Goal: Task Accomplishment & Management: Manage account settings

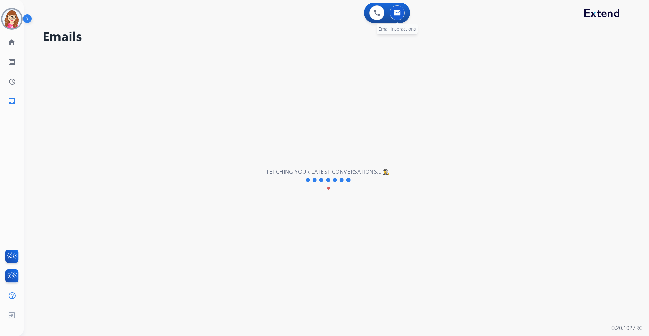
click at [404, 13] on button at bounding box center [397, 12] width 15 height 15
click at [375, 10] on img at bounding box center [377, 13] width 6 height 6
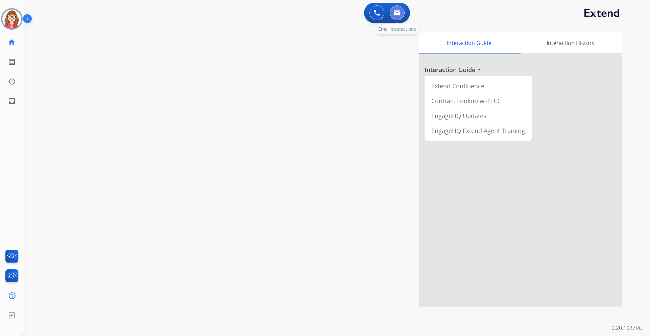
click at [399, 17] on button at bounding box center [397, 12] width 15 height 15
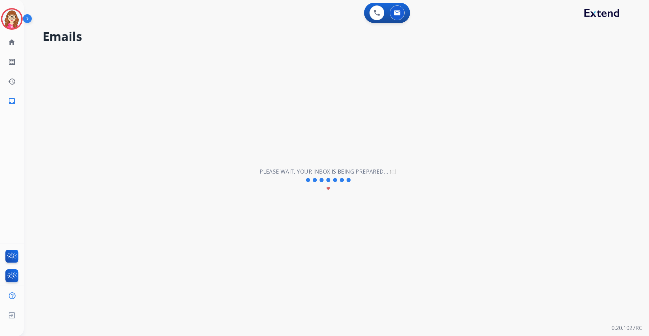
click at [23, 20] on img at bounding box center [28, 20] width 11 height 13
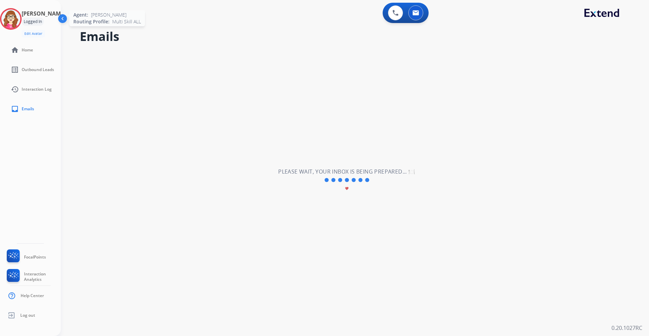
click at [16, 18] on img at bounding box center [10, 18] width 19 height 19
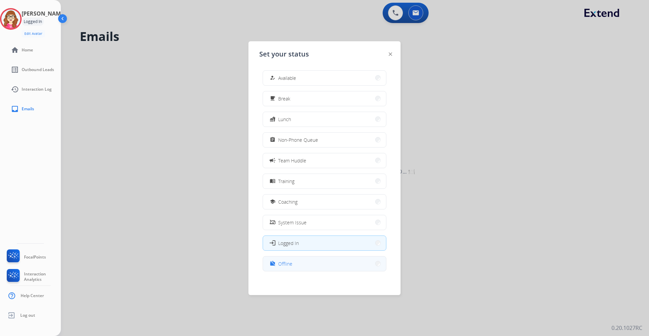
click at [296, 260] on button "work_off Offline" at bounding box center [324, 263] width 123 height 15
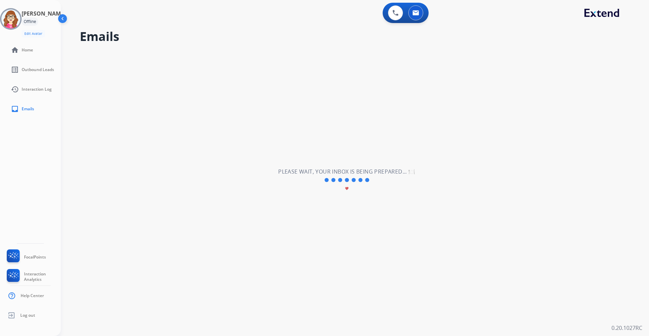
click at [60, 18] on img at bounding box center [63, 20] width 13 height 13
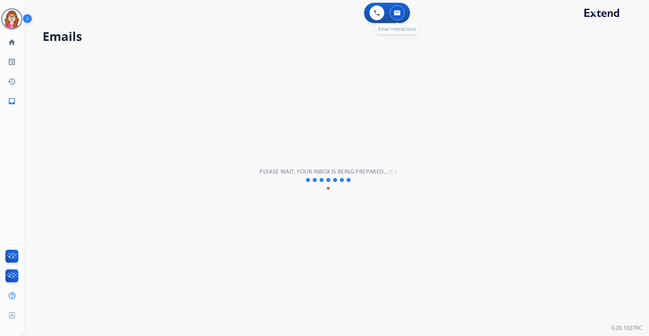
click at [398, 13] on img at bounding box center [397, 12] width 7 height 5
click at [381, 14] on button at bounding box center [376, 12] width 15 height 15
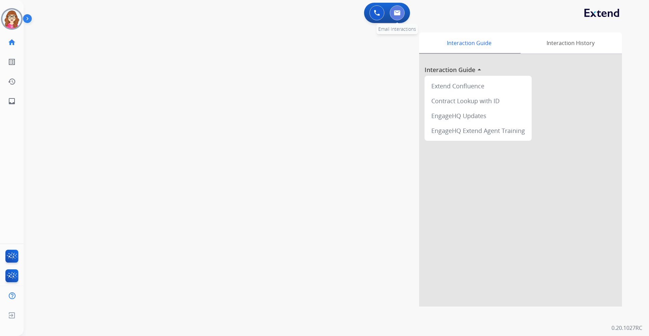
click at [401, 14] on button at bounding box center [397, 12] width 15 height 15
select select "**********"
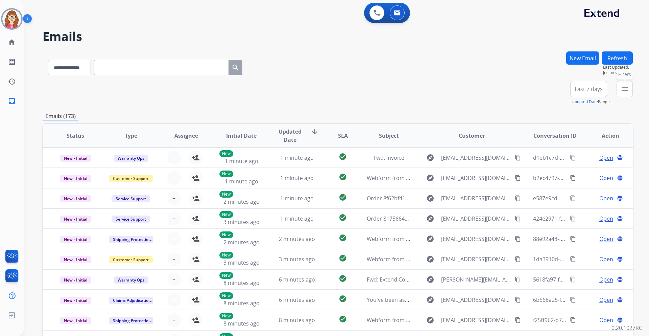
click at [620, 89] on button "menu Filters" at bounding box center [624, 89] width 16 height 16
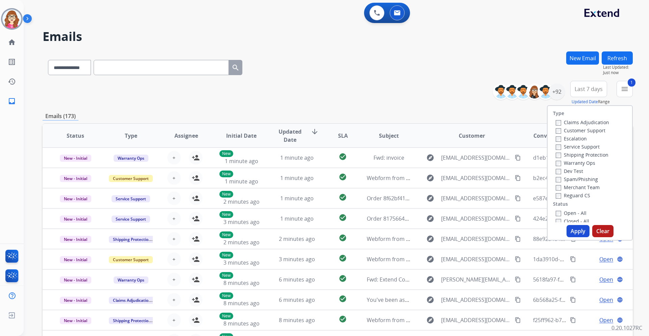
click at [556, 151] on label "Shipping Protection" at bounding box center [582, 154] width 53 height 6
click at [573, 231] on button "Apply" at bounding box center [577, 231] width 23 height 12
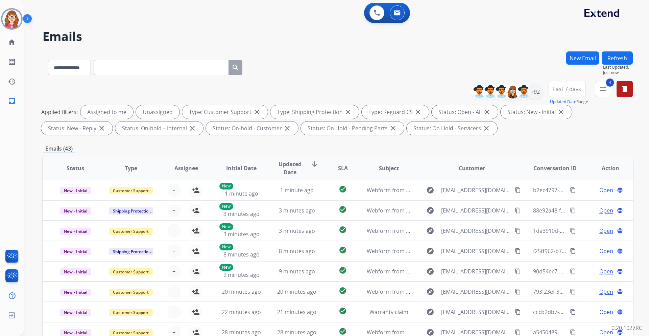
click at [557, 90] on span "Last 7 days" at bounding box center [567, 89] width 28 height 3
click at [560, 167] on div "Last 90 days" at bounding box center [564, 171] width 37 height 10
click at [536, 91] on div "+145" at bounding box center [535, 91] width 16 height 16
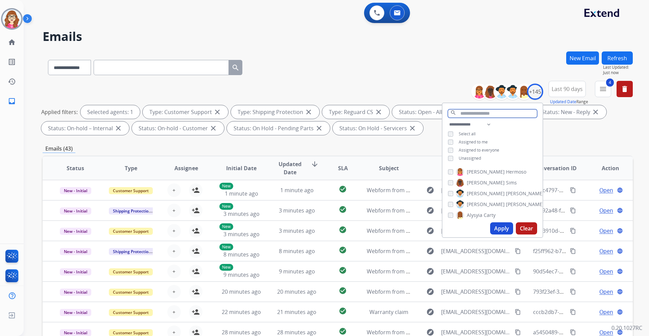
click at [466, 113] on input "text" at bounding box center [492, 113] width 89 height 8
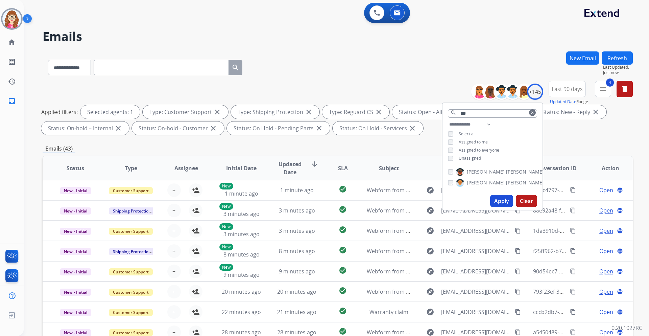
click at [505, 197] on button "Apply" at bounding box center [501, 201] width 23 height 12
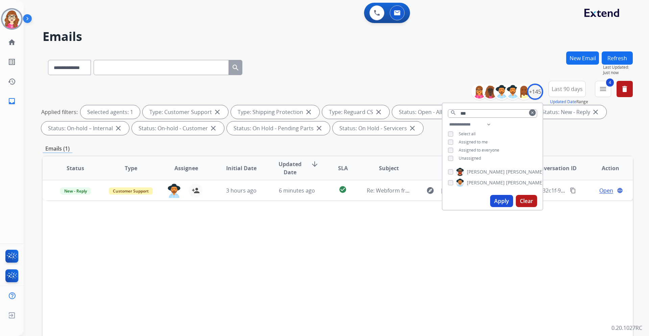
click at [362, 233] on div "Status Type Assignee Initial Date Updated Date arrow_downward SLA Subject Custo…" at bounding box center [338, 268] width 590 height 226
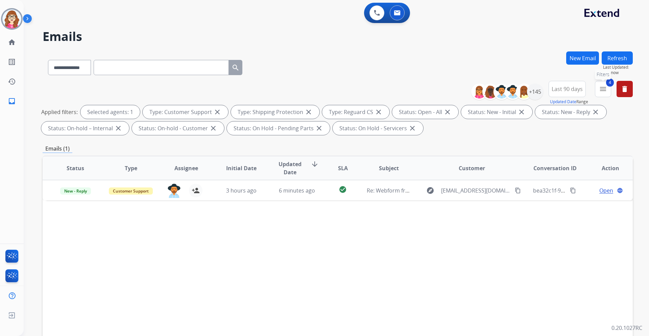
click at [600, 93] on mat-icon "menu" at bounding box center [603, 89] width 8 height 8
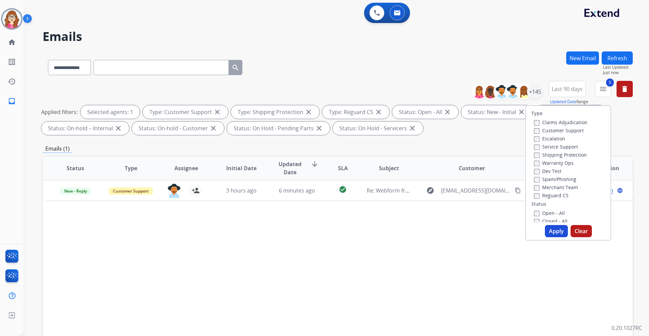
click at [550, 227] on button "Apply" at bounding box center [556, 231] width 23 height 12
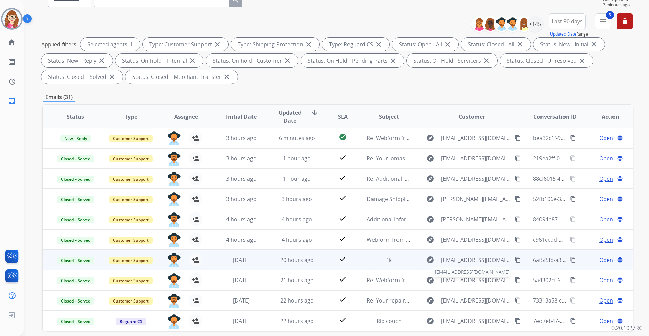
scroll to position [98, 0]
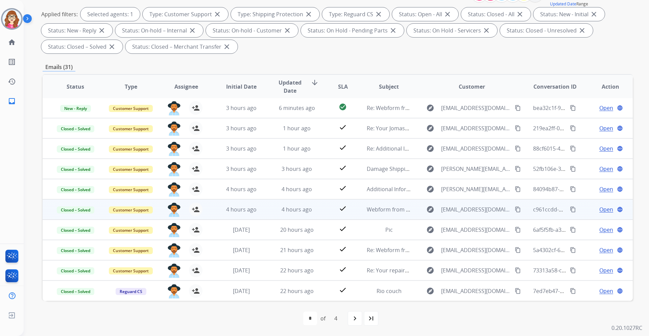
click at [570, 210] on mat-icon "content_copy" at bounding box center [573, 209] width 6 height 6
click at [599, 210] on span "Open" at bounding box center [606, 209] width 14 height 8
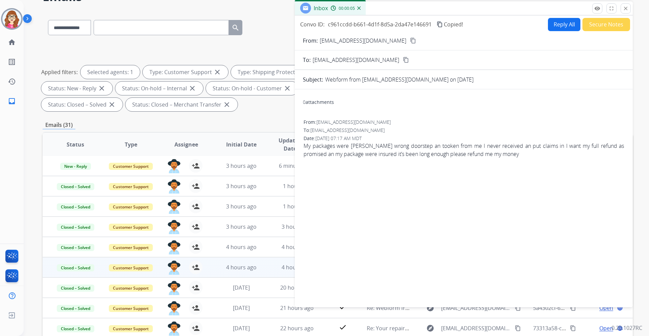
scroll to position [30, 0]
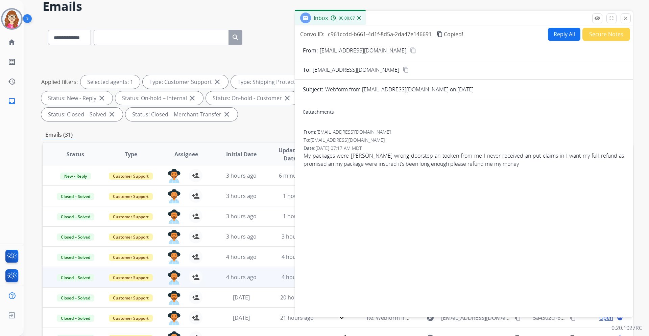
click at [598, 33] on button "Secure Notes" at bounding box center [606, 34] width 48 height 13
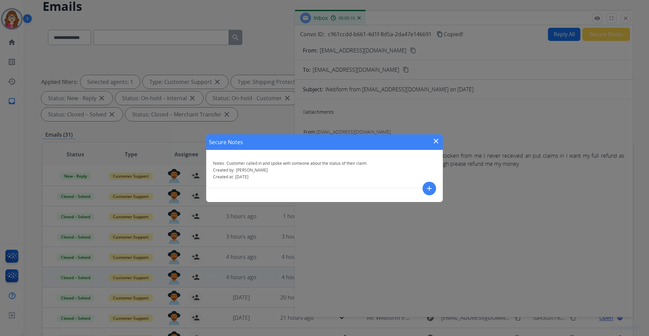
click at [435, 138] on mat-icon "close" at bounding box center [436, 141] width 8 height 8
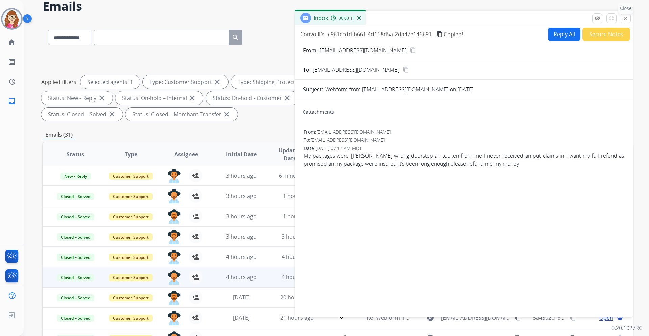
click at [624, 16] on mat-icon "close" at bounding box center [625, 18] width 6 height 6
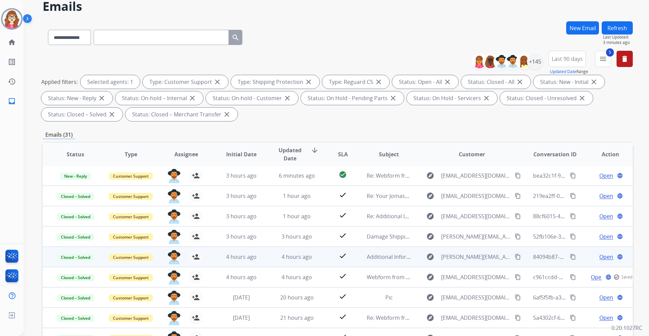
click at [600, 258] on span "Open" at bounding box center [606, 256] width 14 height 8
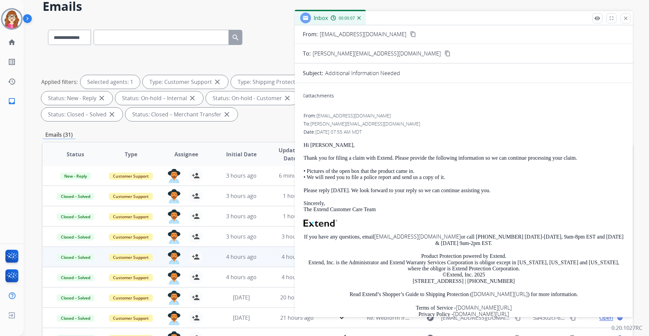
scroll to position [5, 0]
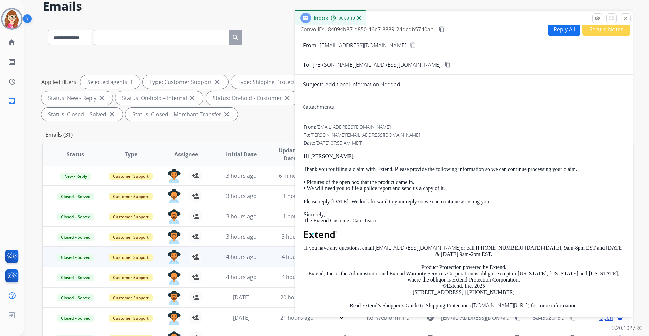
click at [444, 64] on mat-icon "content_copy" at bounding box center [447, 65] width 6 height 6
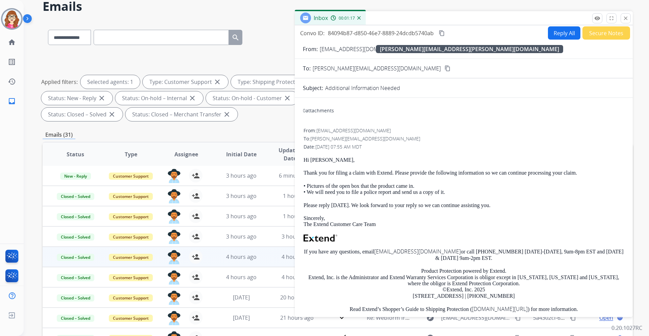
scroll to position [0, 0]
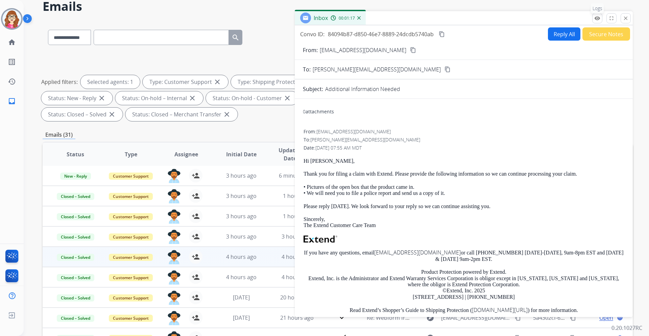
click at [597, 20] on mat-icon "remove_red_eye" at bounding box center [597, 18] width 6 height 6
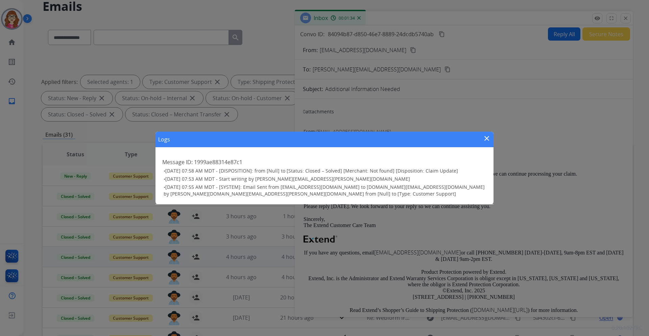
click at [487, 138] on mat-icon "close" at bounding box center [487, 138] width 8 height 8
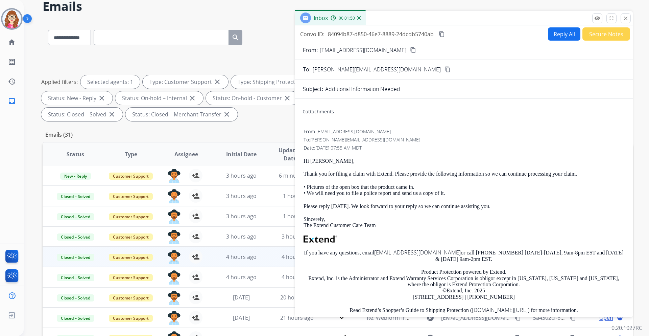
click at [439, 30] on button "content_copy" at bounding box center [442, 34] width 8 height 8
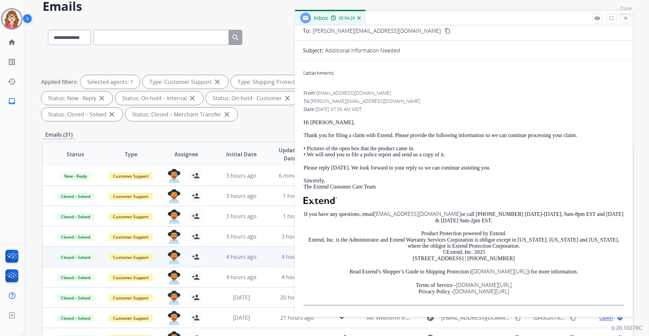
click at [626, 20] on mat-icon "close" at bounding box center [625, 18] width 6 height 6
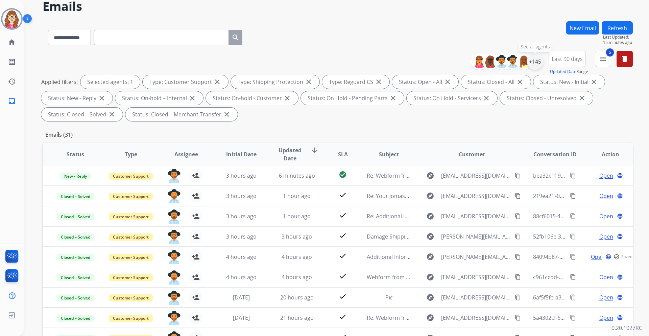
click at [535, 64] on div "+145" at bounding box center [535, 61] width 16 height 16
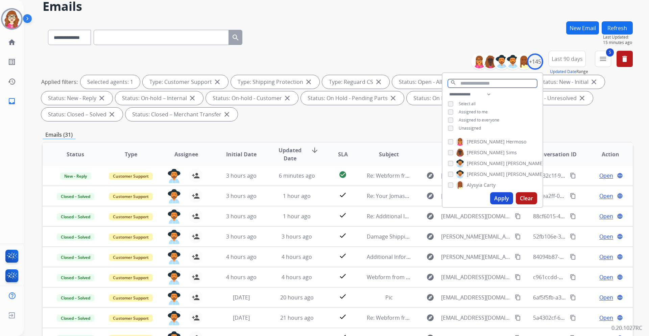
click at [493, 82] on input "text" at bounding box center [492, 83] width 89 height 8
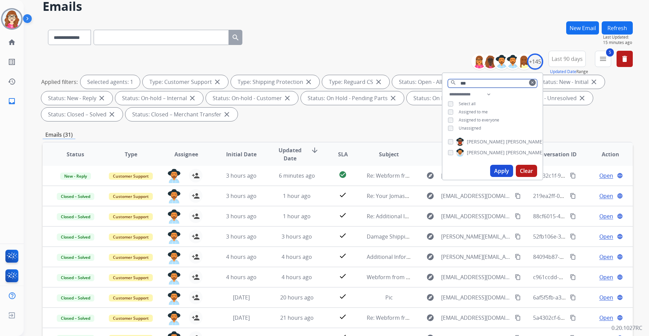
type input "***"
click at [499, 169] on button "Apply" at bounding box center [501, 171] width 23 height 12
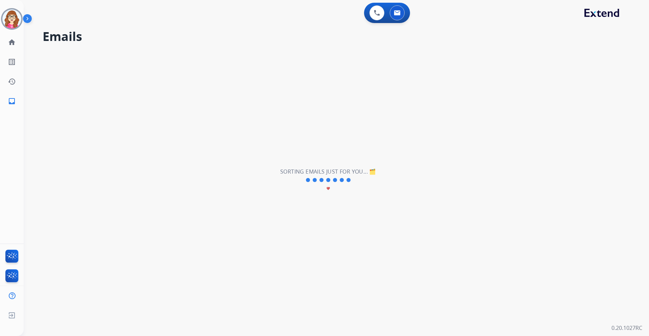
scroll to position [0, 0]
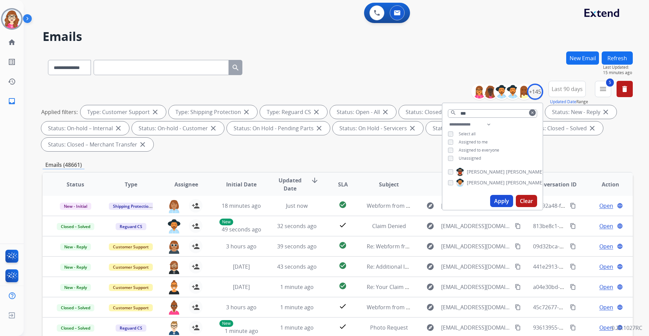
click at [530, 112] on mat-icon "clear" at bounding box center [532, 113] width 4 height 4
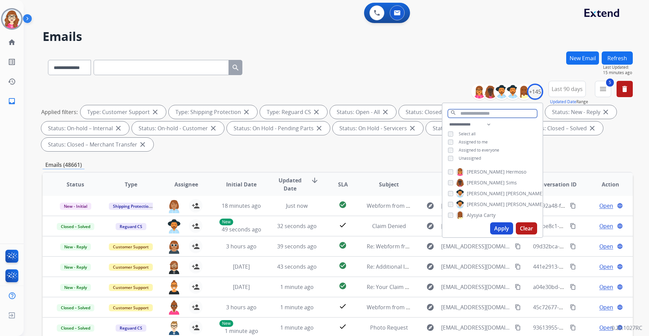
click at [517, 114] on input "text" at bounding box center [492, 113] width 89 height 8
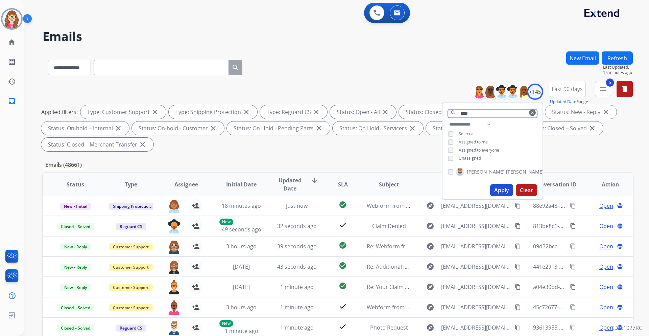
type input "****"
click at [496, 189] on button "Apply" at bounding box center [501, 190] width 23 height 12
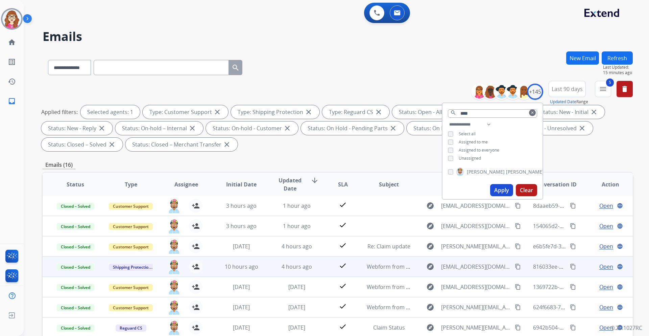
click at [602, 266] on span "Open" at bounding box center [606, 266] width 14 height 8
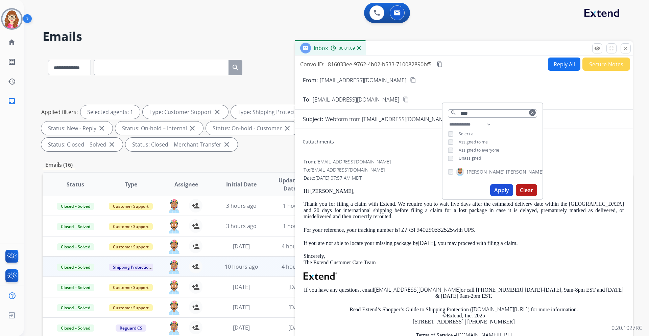
drag, startPoint x: 266, startPoint y: 86, endPoint x: 268, endPoint y: 81, distance: 5.0
click at [267, 84] on div "**********" at bounding box center [338, 117] width 590 height 73
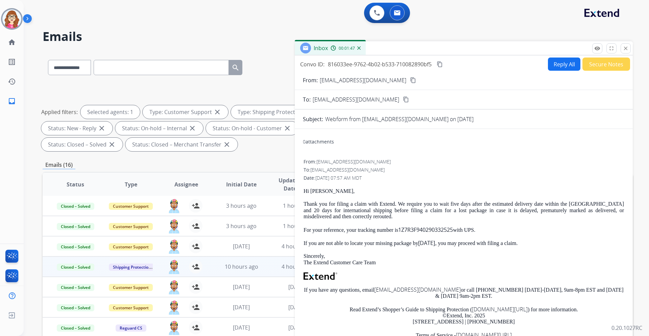
click at [441, 63] on mat-icon "content_copy" at bounding box center [440, 64] width 6 height 6
click at [403, 97] on mat-icon "content_copy" at bounding box center [406, 99] width 6 height 6
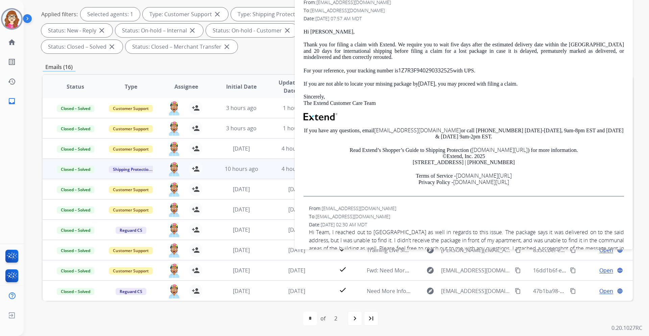
scroll to position [50, 0]
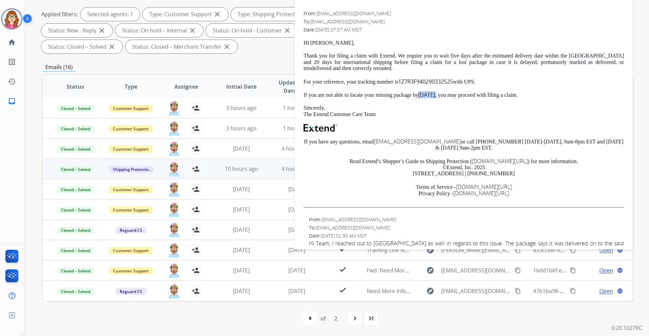
drag, startPoint x: 420, startPoint y: 94, endPoint x: 500, endPoint y: 92, distance: 80.1
click at [500, 92] on p "If you are not able to locate your missing package by Monday, September 29th, 2…" at bounding box center [463, 95] width 320 height 6
click at [470, 101] on div "Hi Siddhi Chogle, Thank you for filing a claim with Extend. We require you to w…" at bounding box center [463, 124] width 320 height 168
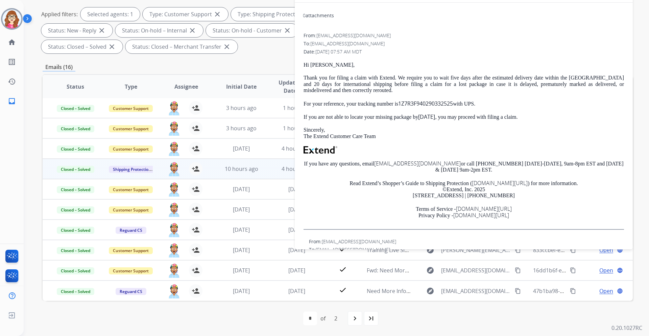
scroll to position [17, 0]
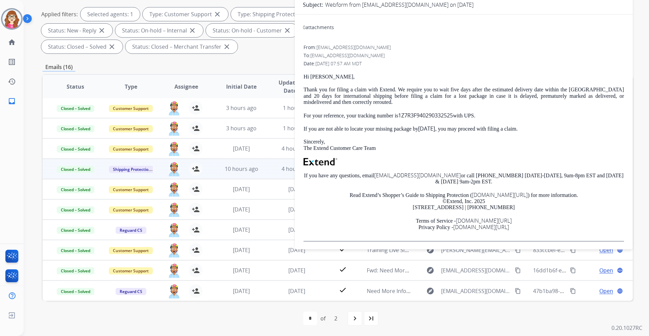
drag, startPoint x: 497, startPoint y: 126, endPoint x: 429, endPoint y: 129, distance: 69.0
click at [429, 129] on strong "Monday, September 29th, 2025" at bounding box center [426, 128] width 17 height 7
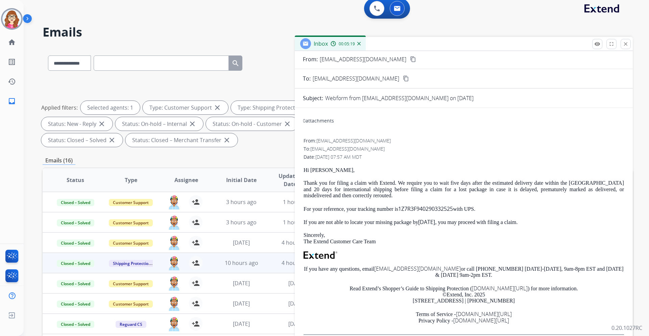
scroll to position [0, 0]
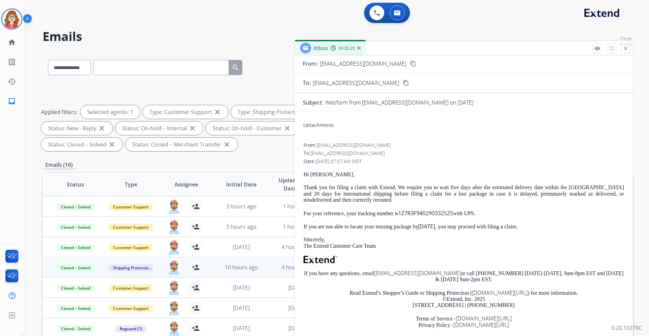
click at [621, 51] on button "close Close" at bounding box center [625, 48] width 10 height 10
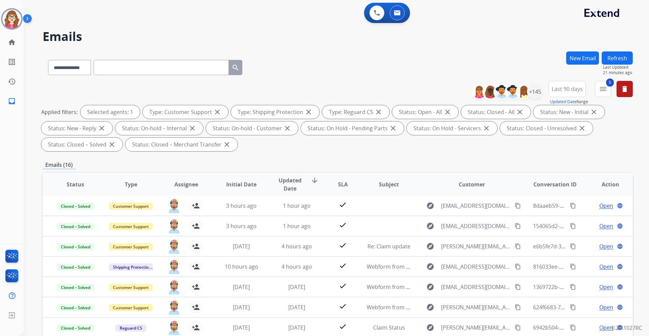
click at [159, 65] on input "text" at bounding box center [161, 67] width 135 height 15
click at [77, 70] on select "**********" at bounding box center [69, 67] width 42 height 15
select select "**********"
click at [48, 60] on select "**********" at bounding box center [69, 67] width 42 height 15
click at [112, 67] on input "text" at bounding box center [161, 67] width 135 height 15
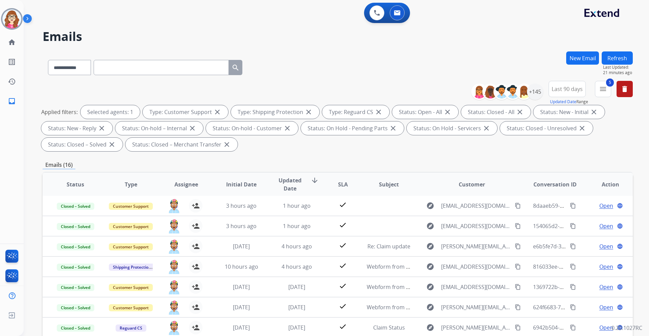
paste input "**********"
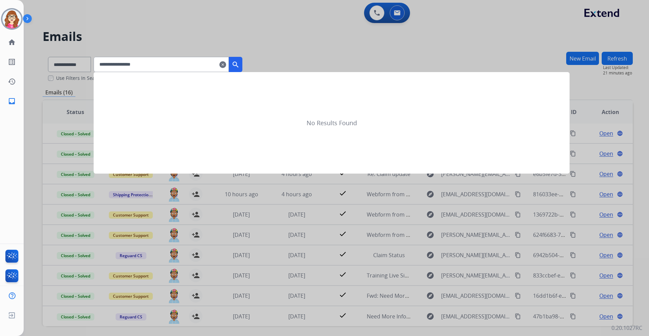
type input "**********"
click at [240, 62] on mat-icon "search" at bounding box center [235, 64] width 8 height 8
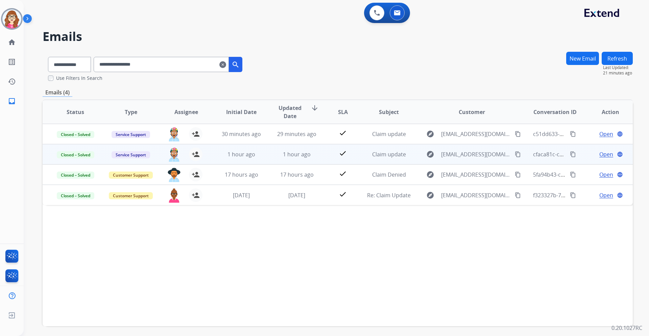
click at [607, 153] on span "Open" at bounding box center [606, 154] width 14 height 8
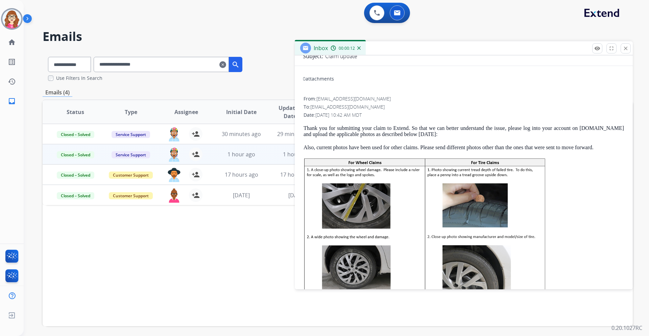
scroll to position [29, 0]
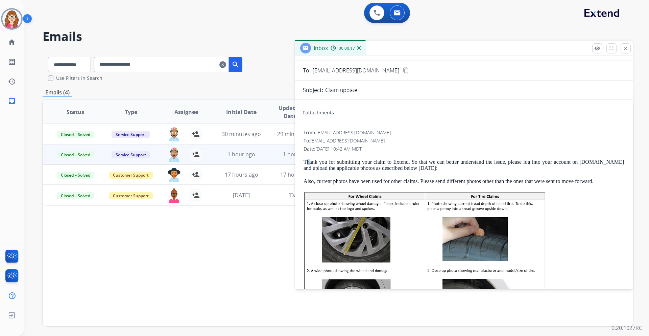
drag, startPoint x: 305, startPoint y: 155, endPoint x: 309, endPoint y: 155, distance: 3.4
click at [625, 48] on mat-icon "close" at bounding box center [625, 48] width 6 height 6
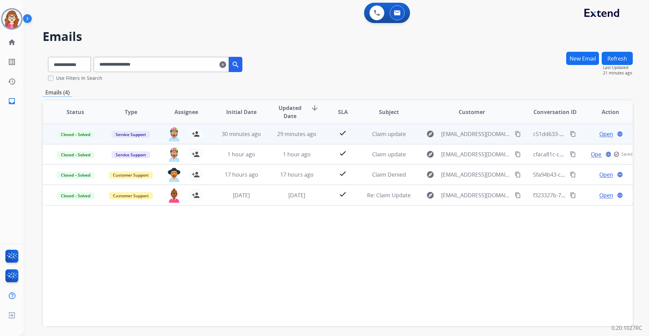
click at [599, 133] on span "Open" at bounding box center [606, 134] width 14 height 8
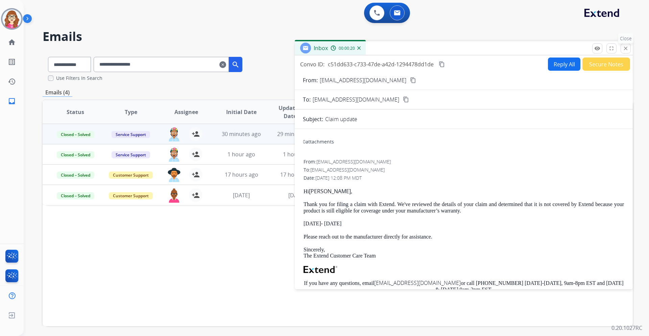
click at [625, 46] on mat-icon "close" at bounding box center [625, 48] width 6 height 6
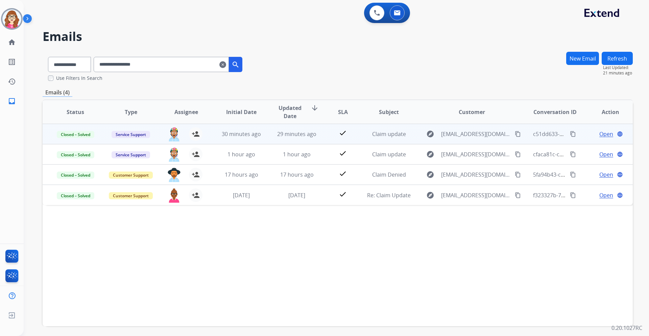
click at [599, 134] on span "Open" at bounding box center [606, 134] width 14 height 8
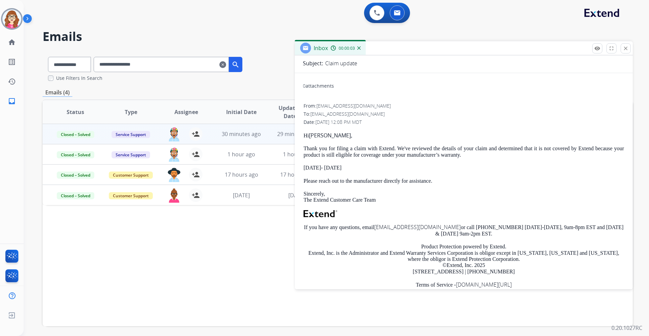
scroll to position [68, 0]
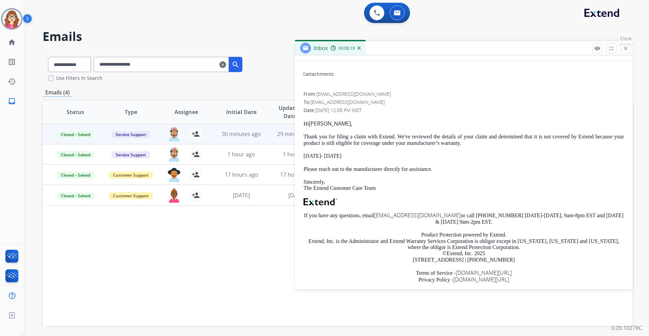
click at [622, 46] on button "close Close" at bounding box center [625, 48] width 10 height 10
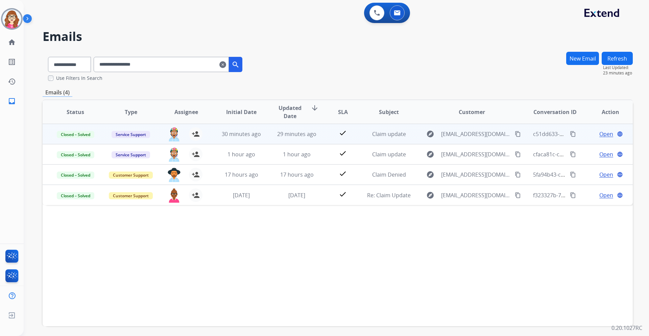
click at [515, 133] on mat-icon "content_copy" at bounding box center [518, 134] width 6 height 6
click at [599, 131] on span "Open" at bounding box center [606, 134] width 14 height 8
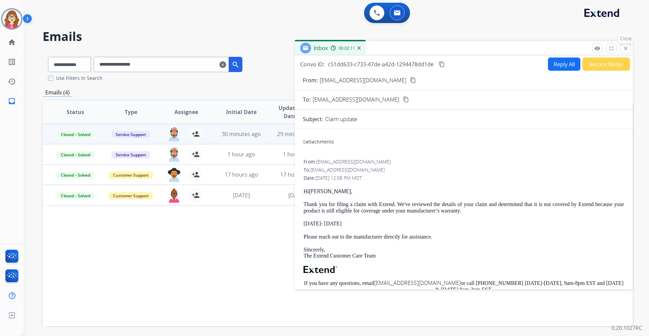
click at [626, 49] on mat-icon "close" at bounding box center [625, 48] width 6 height 6
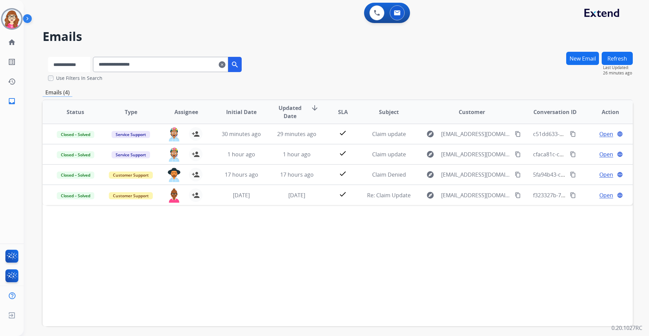
click at [83, 67] on select "**********" at bounding box center [69, 64] width 42 height 15
click at [48, 57] on select "**********" at bounding box center [69, 64] width 42 height 15
click at [226, 66] on mat-icon "clear" at bounding box center [222, 64] width 7 height 8
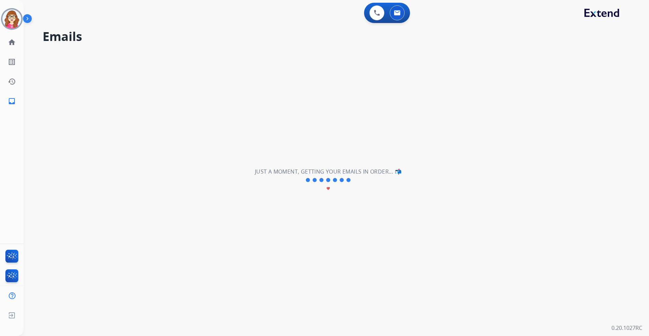
select select "**********"
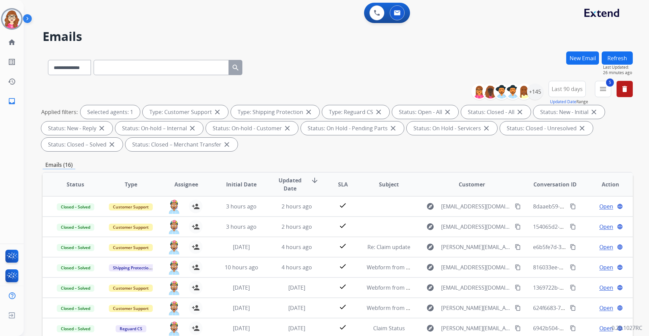
click at [119, 65] on input "text" at bounding box center [161, 67] width 135 height 15
drag, startPoint x: 77, startPoint y: 67, endPoint x: 82, endPoint y: 72, distance: 6.9
click at [77, 67] on select "**********" at bounding box center [69, 67] width 42 height 15
select select "**********"
click at [48, 60] on select "**********" at bounding box center [69, 67] width 42 height 15
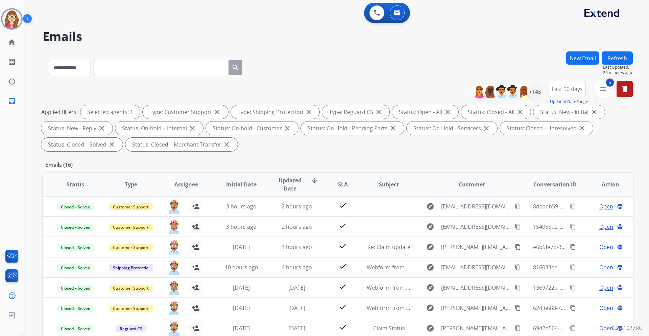
click at [125, 63] on input "text" at bounding box center [161, 67] width 135 height 15
drag, startPoint x: 127, startPoint y: 66, endPoint x: 123, endPoint y: 68, distance: 4.3
paste input "**********"
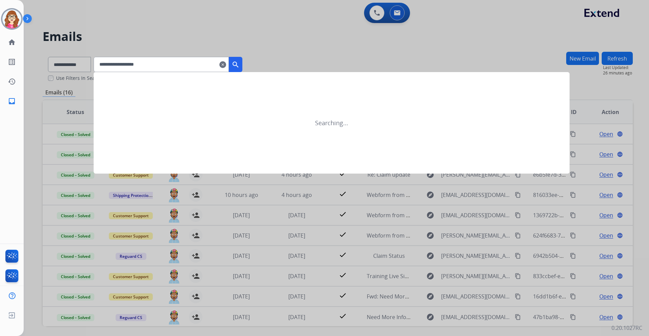
type input "**********"
click at [242, 66] on button "search" at bounding box center [236, 64] width 14 height 15
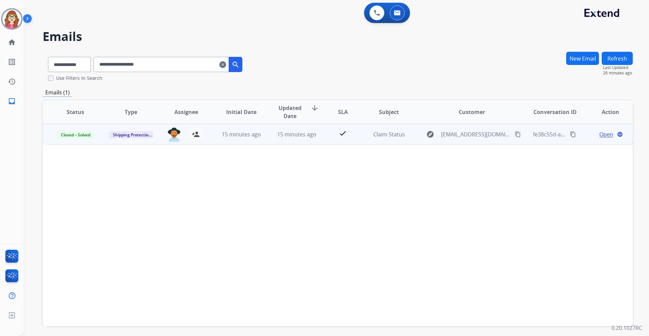
click at [599, 136] on span "Open" at bounding box center [606, 134] width 14 height 8
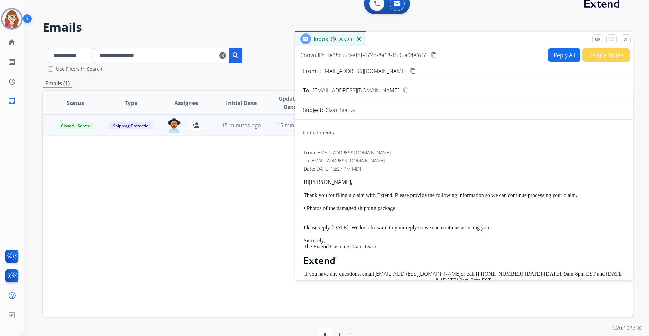
scroll to position [0, 0]
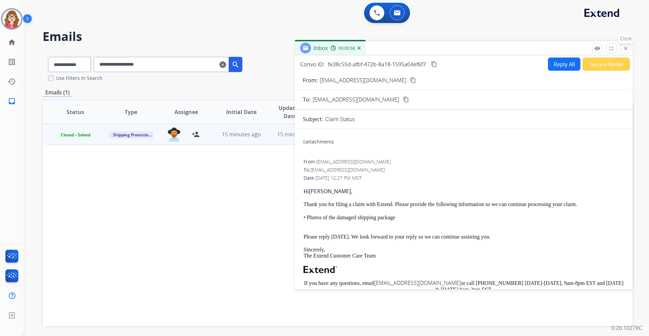
click at [623, 45] on mat-icon "close" at bounding box center [625, 48] width 6 height 6
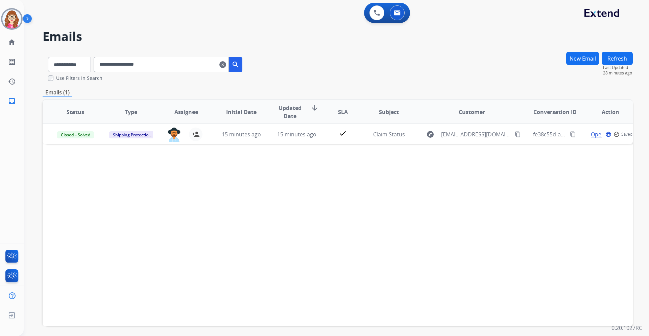
click at [226, 64] on mat-icon "clear" at bounding box center [222, 64] width 7 height 8
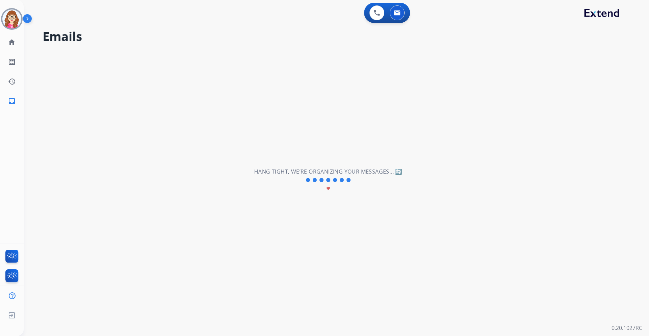
select select "**********"
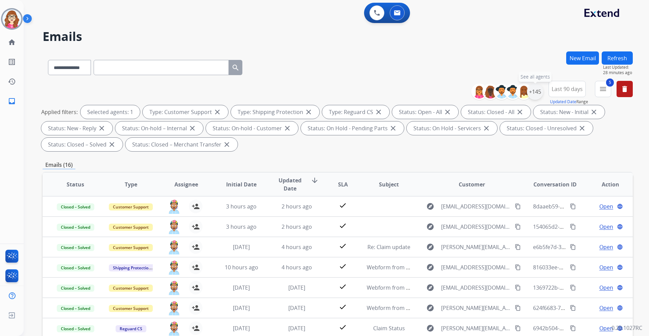
click at [533, 93] on div "+145" at bounding box center [535, 91] width 16 height 16
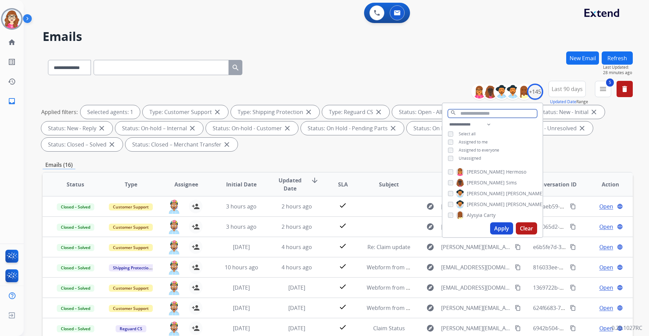
click at [477, 114] on input "text" at bounding box center [492, 113] width 89 height 8
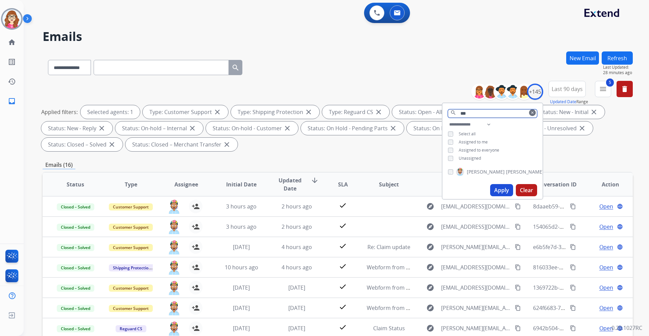
drag, startPoint x: 471, startPoint y: 115, endPoint x: 468, endPoint y: 115, distance: 3.7
click at [468, 115] on input "***" at bounding box center [492, 113] width 89 height 8
click at [494, 195] on button "Apply" at bounding box center [501, 190] width 23 height 12
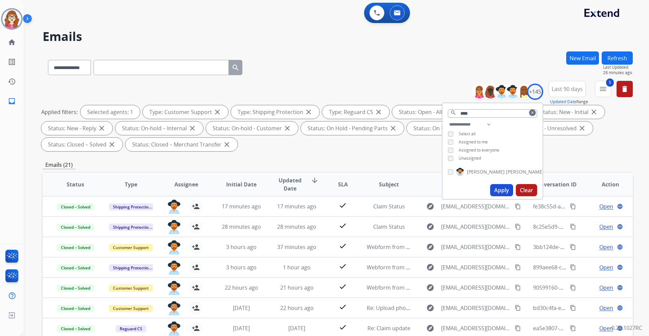
click at [356, 161] on div "Emails (21)" at bounding box center [338, 165] width 590 height 8
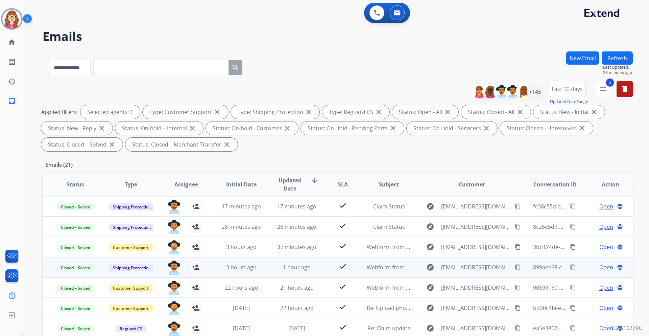
click at [515, 265] on mat-icon "content_copy" at bounding box center [518, 267] width 6 height 6
click at [602, 267] on span "Open" at bounding box center [606, 267] width 14 height 8
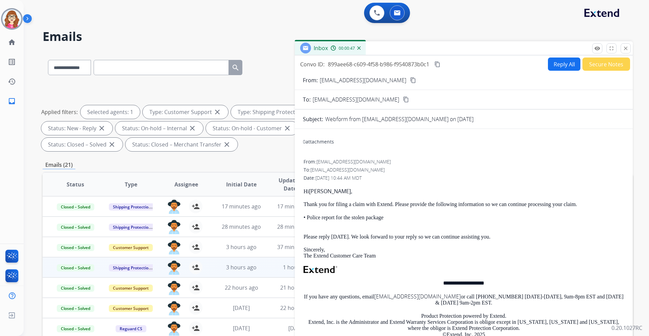
click at [437, 63] on mat-icon "content_copy" at bounding box center [437, 64] width 6 height 6
click at [625, 48] on mat-icon "close" at bounding box center [625, 48] width 6 height 6
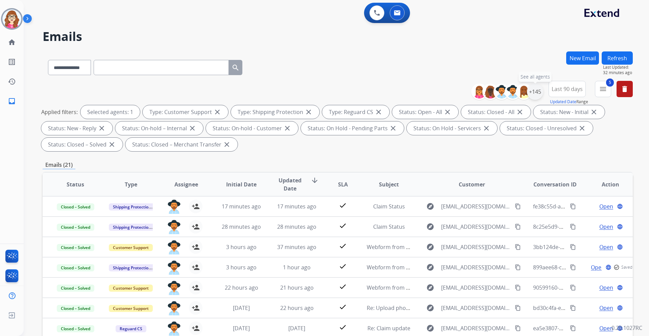
click at [534, 95] on div "+145" at bounding box center [535, 91] width 16 height 16
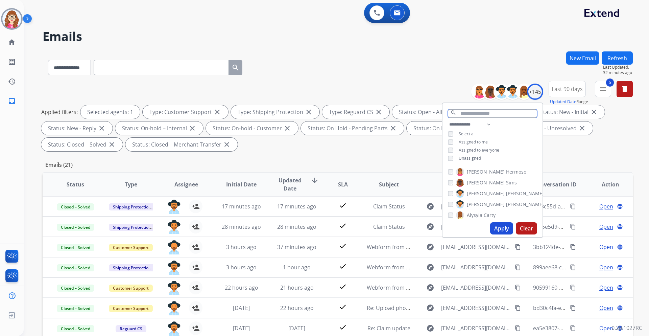
click at [488, 112] on input "text" at bounding box center [492, 113] width 89 height 8
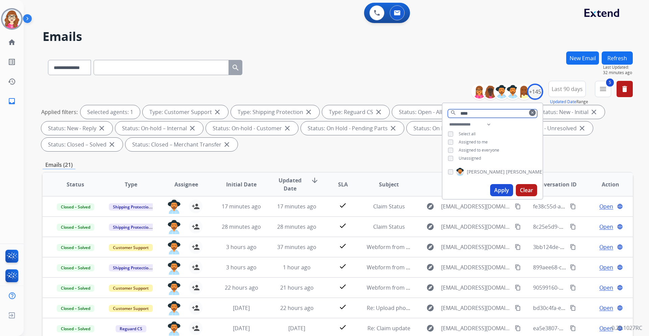
drag, startPoint x: 470, startPoint y: 111, endPoint x: 454, endPoint y: 113, distance: 16.6
click at [454, 113] on div "**** search clear" at bounding box center [492, 111] width 100 height 17
type input "****"
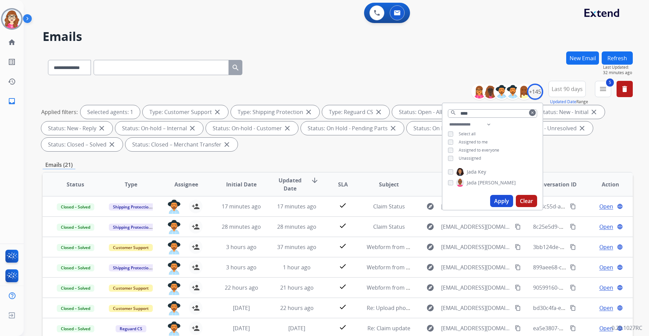
click at [498, 196] on button "Apply" at bounding box center [501, 201] width 23 height 12
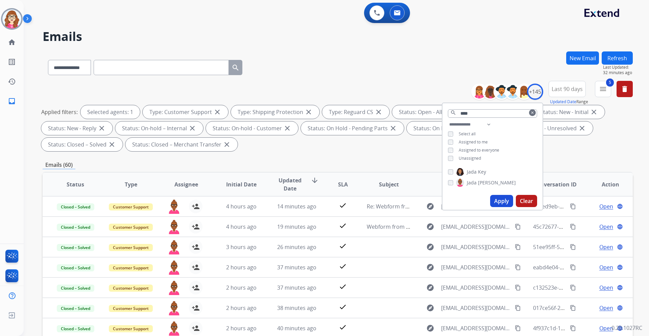
click at [497, 202] on button "Apply" at bounding box center [501, 201] width 23 height 12
click at [564, 159] on div "**********" at bounding box center [338, 242] width 590 height 382
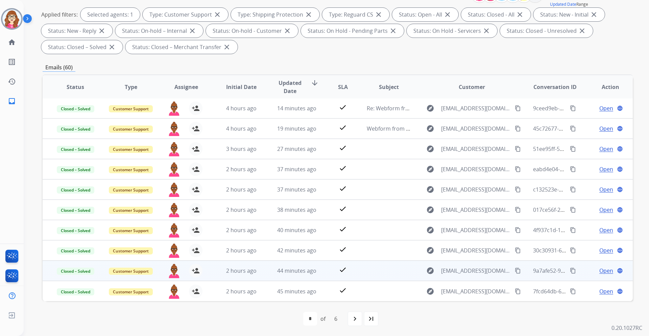
scroll to position [98, 0]
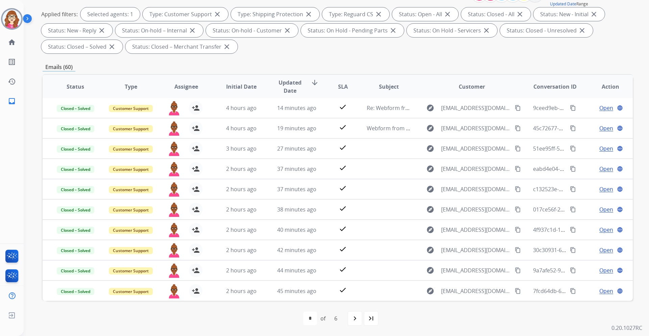
click at [350, 320] on div "navigate_next" at bounding box center [354, 318] width 15 height 15
click at [369, 319] on mat-icon "navigate_next" at bounding box center [370, 318] width 8 height 8
click at [305, 320] on mat-icon "navigate_before" at bounding box center [306, 318] width 8 height 8
click at [302, 315] on mat-icon "navigate_before" at bounding box center [306, 318] width 8 height 8
click at [355, 316] on mat-icon "navigate_next" at bounding box center [355, 318] width 8 height 8
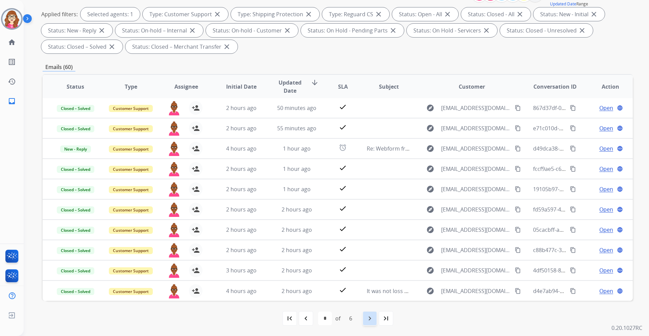
click at [362, 318] on div "navigate_next" at bounding box center [369, 318] width 15 height 15
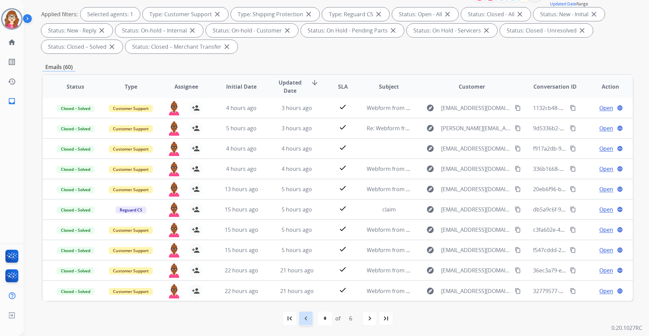
click at [306, 316] on mat-icon "navigate_before" at bounding box center [306, 318] width 8 height 8
select select "*"
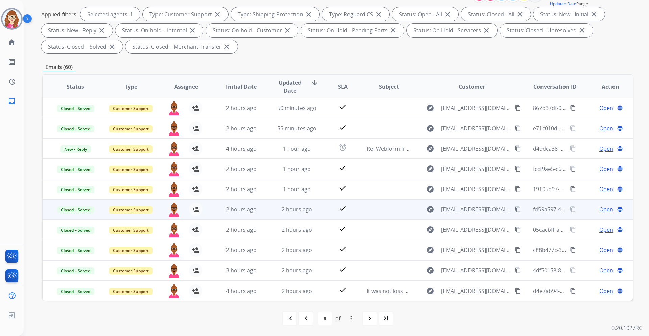
click at [603, 210] on span "Open" at bounding box center [606, 209] width 14 height 8
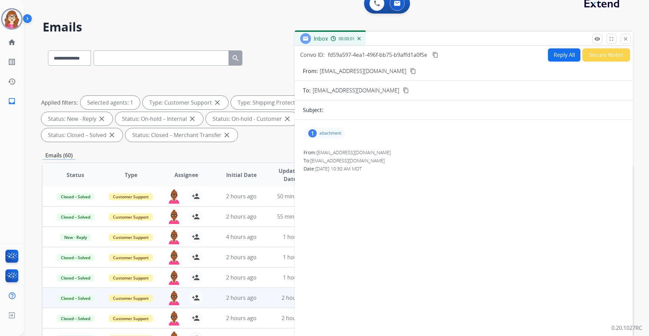
scroll to position [0, 0]
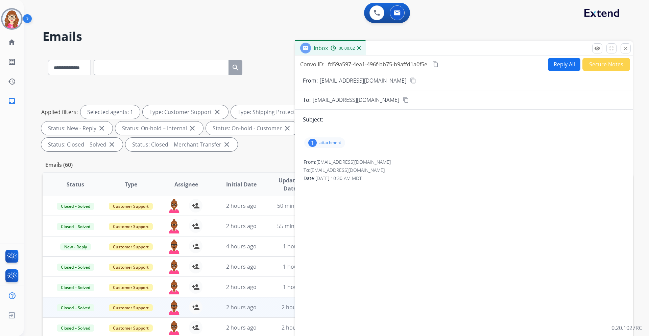
click at [584, 64] on button "Secure Notes" at bounding box center [606, 64] width 48 height 13
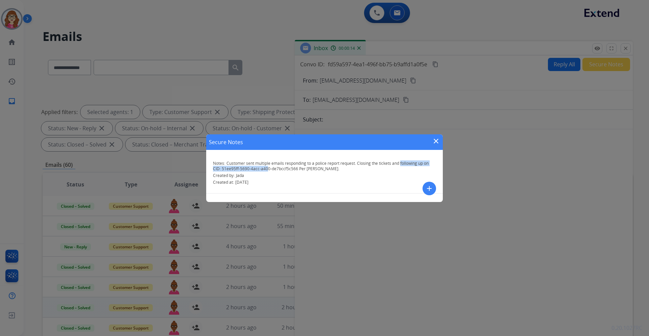
drag, startPoint x: 401, startPoint y: 163, endPoint x: 267, endPoint y: 169, distance: 134.0
click at [267, 170] on span "Customer sent multiple emails responding to a police report request. Closing th…" at bounding box center [321, 165] width 216 height 11
click at [301, 172] on div "Notes: Customer sent multiple emails responding to a police report request. Clo…" at bounding box center [324, 172] width 237 height 41
click at [435, 141] on mat-icon "close" at bounding box center [436, 141] width 8 height 8
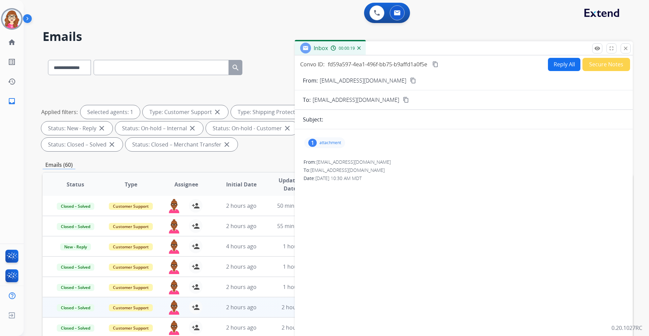
click at [435, 63] on mat-icon "content_copy" at bounding box center [435, 64] width 6 height 6
click at [629, 46] on button "close Close" at bounding box center [625, 48] width 10 height 10
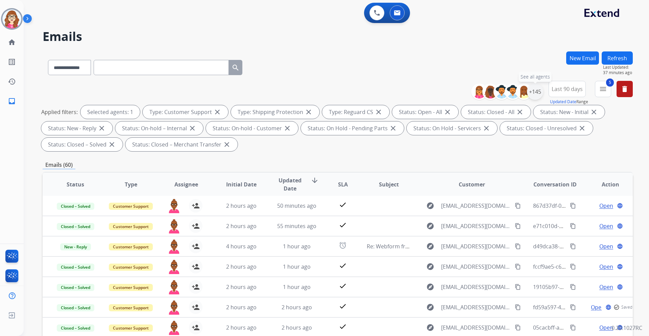
click at [537, 94] on div "+145" at bounding box center [535, 91] width 16 height 16
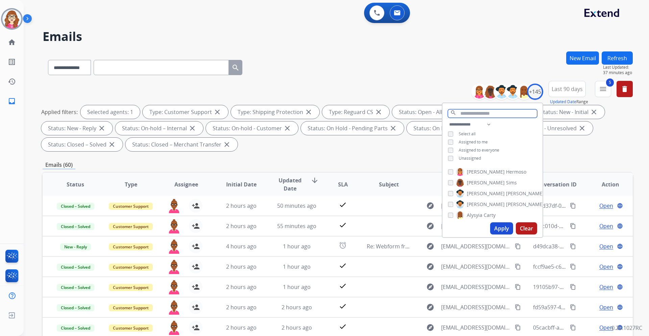
click at [490, 109] on input "text" at bounding box center [492, 113] width 89 height 8
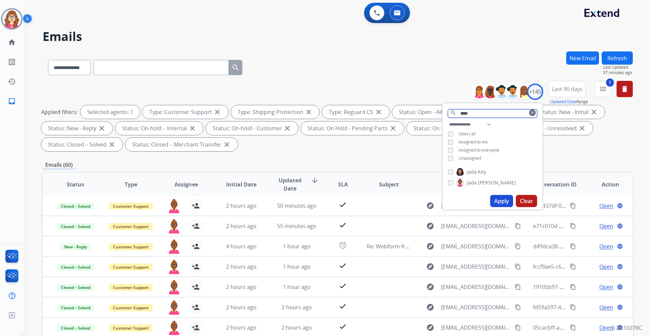
type input "****"
click at [497, 197] on button "Apply" at bounding box center [501, 201] width 23 height 12
select select "*"
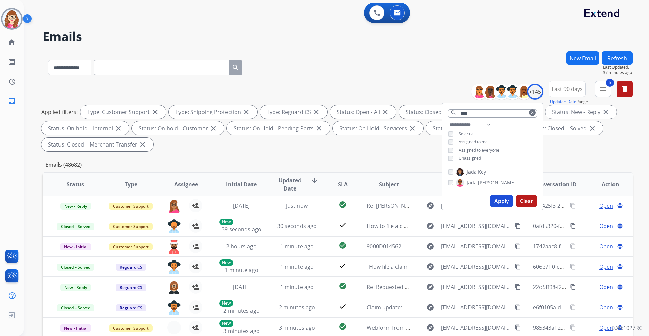
click at [530, 113] on mat-icon "clear" at bounding box center [532, 113] width 4 height 4
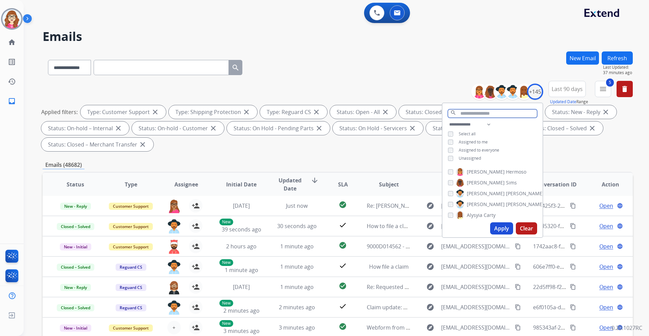
click at [501, 112] on input "text" at bounding box center [492, 113] width 89 height 8
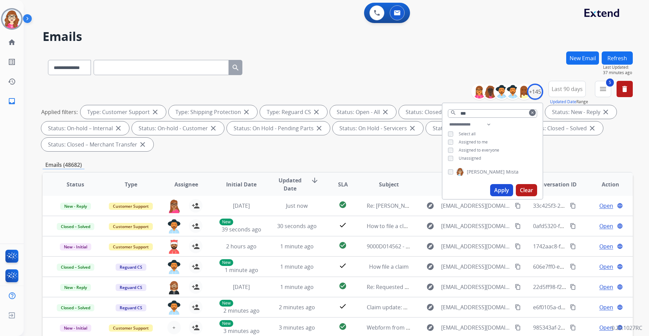
click at [498, 188] on button "Apply" at bounding box center [501, 190] width 23 height 12
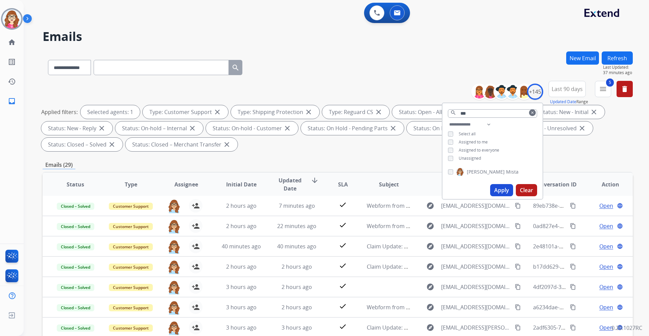
click at [602, 137] on div "Applied filters: Selected agents: 1 Type: Customer Support close Type: Shipping…" at bounding box center [336, 128] width 590 height 46
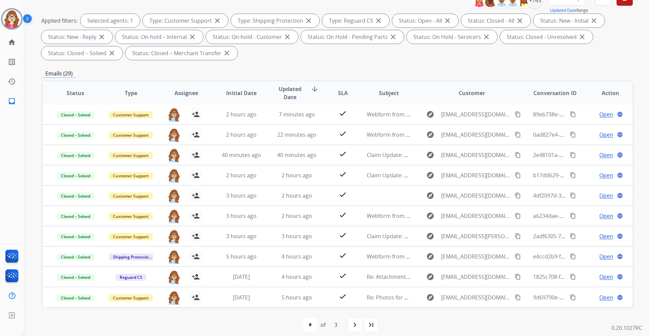
scroll to position [98, 0]
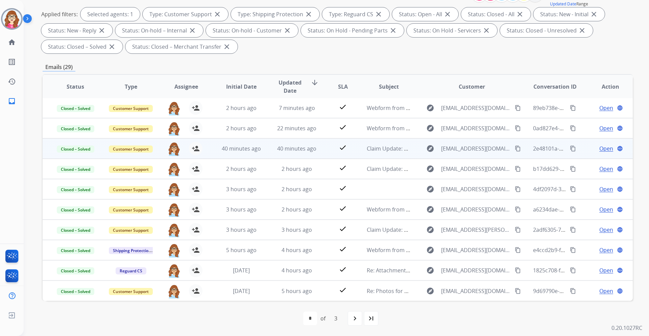
click at [602, 148] on span "Open" at bounding box center [606, 148] width 14 height 8
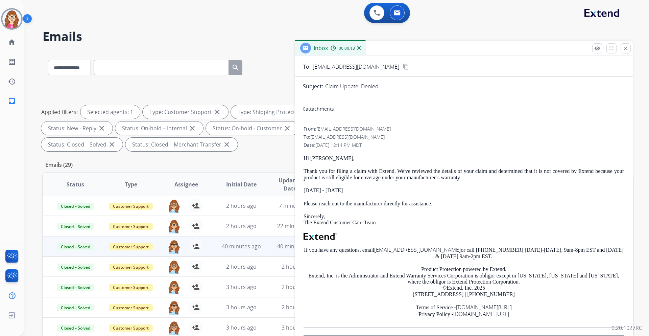
scroll to position [0, 0]
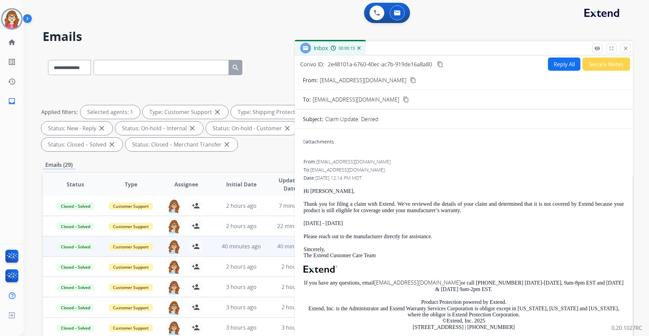
click at [403, 99] on mat-icon "content_copy" at bounding box center [406, 99] width 6 height 6
click at [440, 65] on mat-icon "content_copy" at bounding box center [440, 64] width 6 height 6
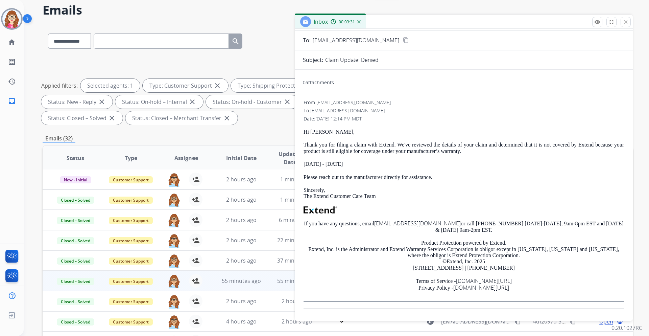
scroll to position [34, 0]
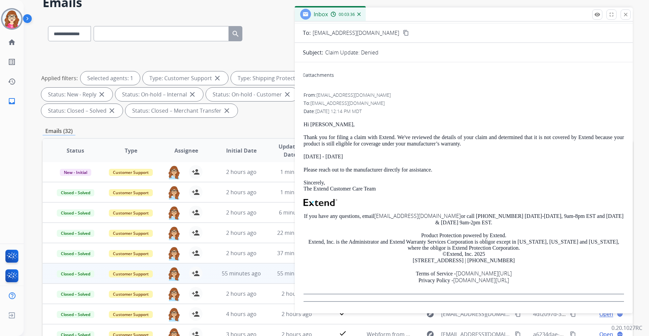
drag, startPoint x: 376, startPoint y: 155, endPoint x: 303, endPoint y: 137, distance: 75.7
click at [303, 137] on div "From: support@extend.com To: susanbyzoo@gmail.com Date: 09/30/2025 - 12:14 PM M…" at bounding box center [464, 199] width 322 height 217
click at [437, 155] on p "Sep 22, 2025 - Sep 22, 2026" at bounding box center [463, 156] width 320 height 6
click at [455, 110] on div "Date: 09/30/2025 - 12:14 PM MDT" at bounding box center [463, 111] width 320 height 7
click at [627, 16] on mat-icon "close" at bounding box center [625, 14] width 6 height 6
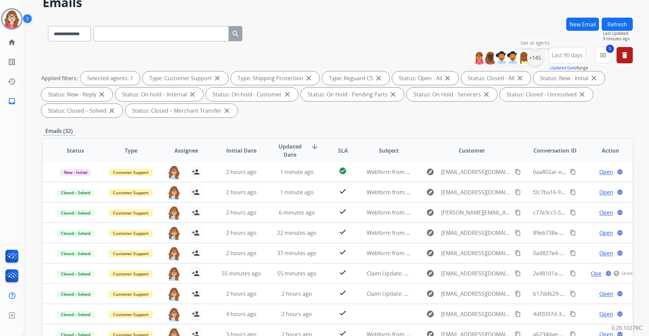
click at [530, 57] on div "+145" at bounding box center [535, 58] width 16 height 16
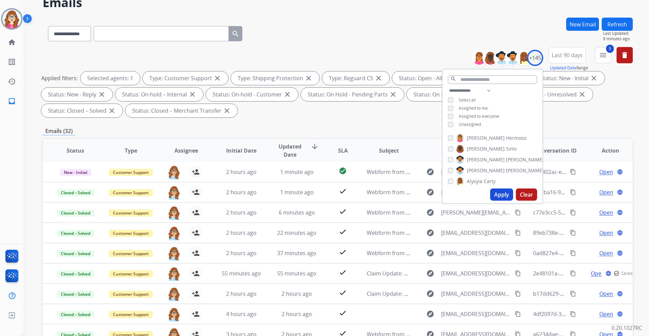
click at [455, 82] on button "search" at bounding box center [453, 80] width 8 height 10
click at [459, 81] on input "text" at bounding box center [492, 79] width 89 height 8
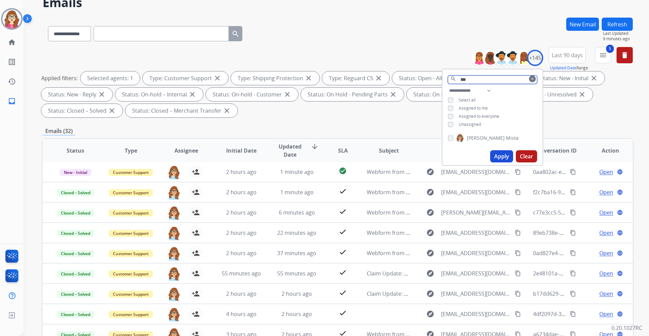
type input "***"
click at [496, 156] on button "Apply" at bounding box center [501, 156] width 23 height 12
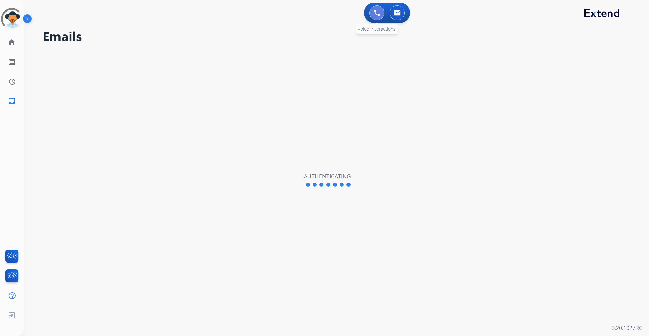
click at [375, 14] on img at bounding box center [377, 13] width 6 height 6
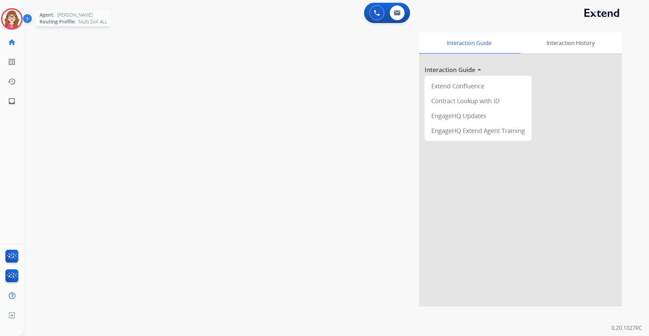
click at [8, 20] on img at bounding box center [11, 18] width 19 height 19
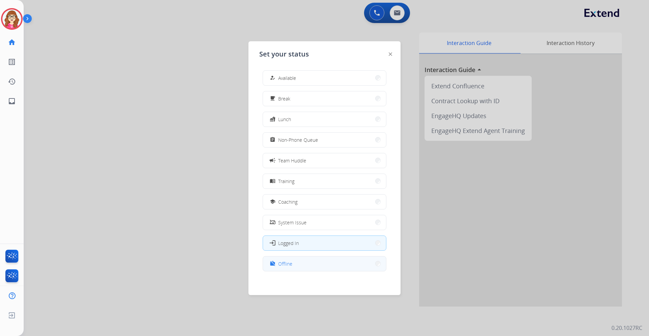
click at [277, 263] on div "work_off" at bounding box center [273, 263] width 10 height 8
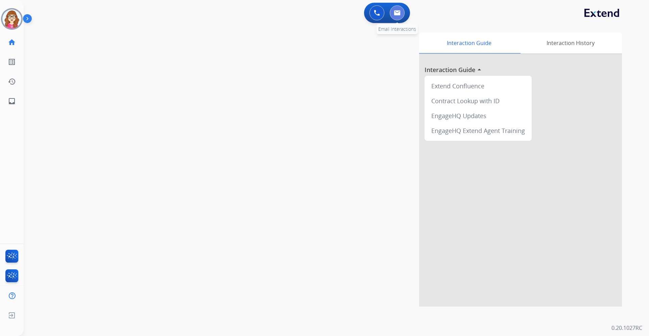
click at [395, 18] on button at bounding box center [397, 12] width 15 height 15
select select "**********"
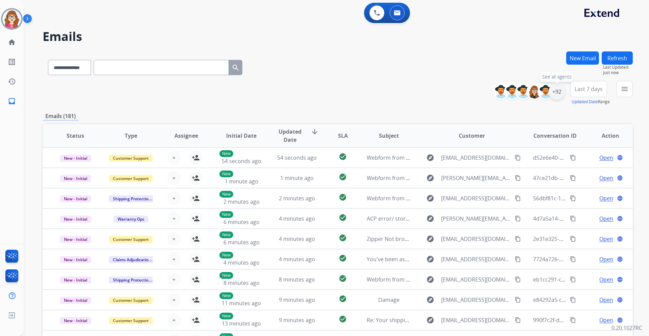
click at [557, 89] on div "+92" at bounding box center [556, 91] width 16 height 16
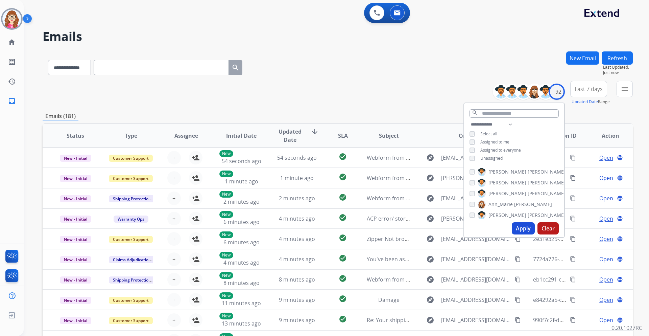
click at [516, 228] on button "Apply" at bounding box center [523, 228] width 23 height 12
click at [625, 89] on mat-icon "menu" at bounding box center [624, 89] width 8 height 8
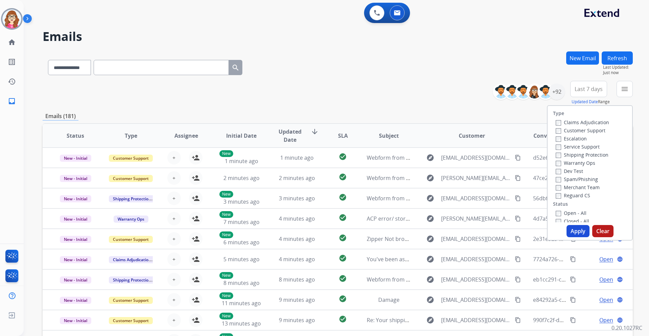
click at [594, 90] on span "Last 7 days" at bounding box center [589, 89] width 28 height 3
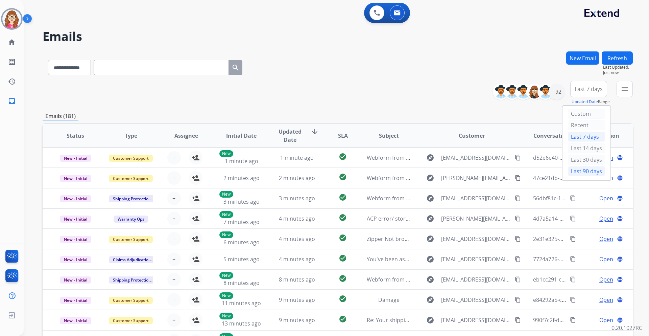
click at [584, 170] on div "Last 90 days" at bounding box center [586, 171] width 37 height 10
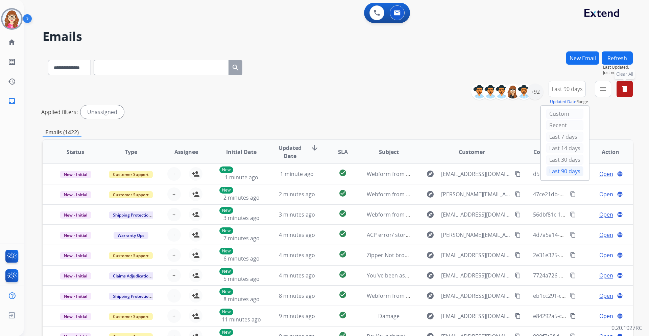
click at [626, 91] on mat-icon "delete" at bounding box center [624, 89] width 8 height 8
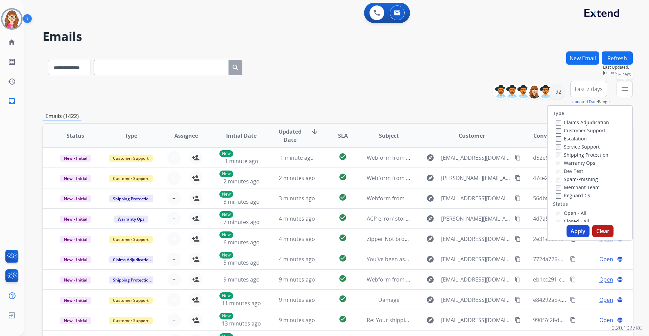
click at [630, 89] on button "menu Filters" at bounding box center [624, 89] width 16 height 16
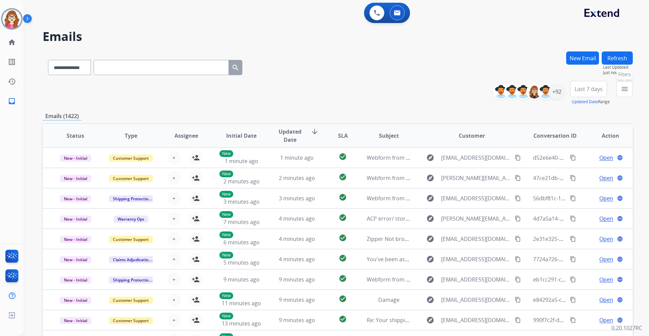
click at [626, 91] on mat-icon "menu" at bounding box center [624, 89] width 8 height 8
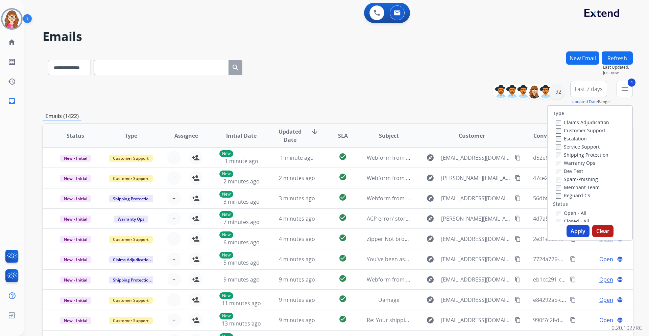
click at [572, 230] on button "Apply" at bounding box center [577, 231] width 23 height 12
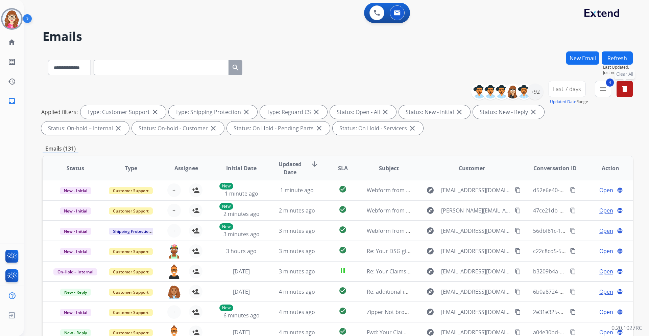
click at [571, 88] on span "Last 7 days" at bounding box center [567, 89] width 28 height 3
click at [560, 174] on div "Last 90 days" at bounding box center [564, 171] width 37 height 10
click at [535, 94] on div "+145" at bounding box center [535, 91] width 16 height 16
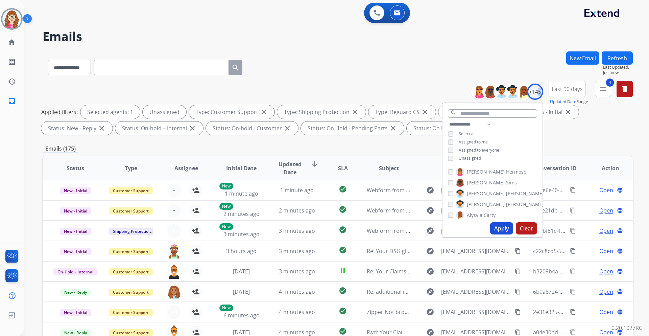
click at [496, 227] on button "Apply" at bounding box center [501, 228] width 23 height 12
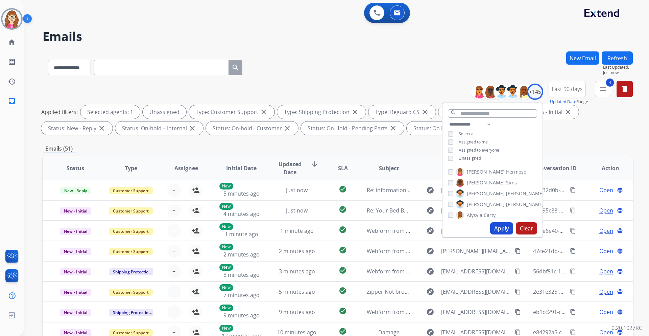
click at [241, 146] on div "Emails (51)" at bounding box center [338, 148] width 590 height 8
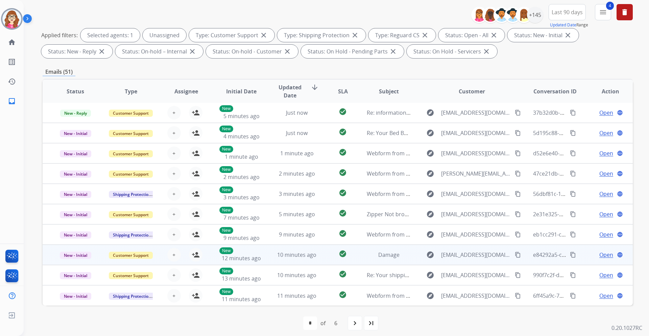
scroll to position [81, 0]
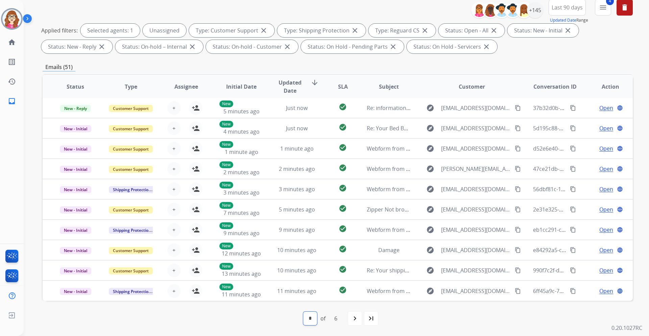
click at [309, 318] on select "* * * * * *" at bounding box center [310, 318] width 14 height 14
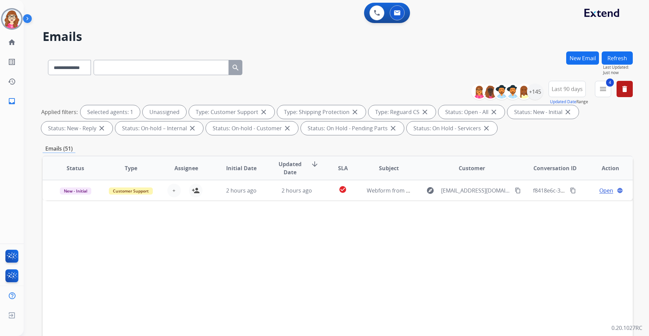
scroll to position [0, 0]
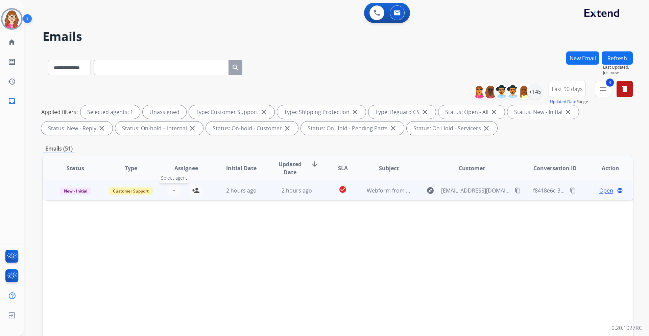
click at [169, 190] on button "+ Select agent" at bounding box center [174, 191] width 14 height 14
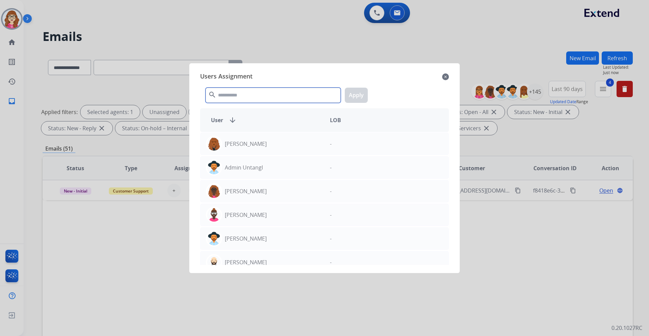
click at [228, 91] on input "text" at bounding box center [272, 95] width 135 height 15
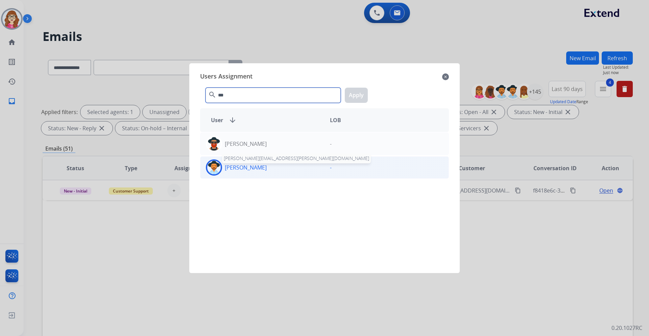
type input "***"
click at [241, 166] on p "[PERSON_NAME]" at bounding box center [246, 167] width 42 height 8
click at [361, 93] on button "Apply" at bounding box center [356, 95] width 23 height 15
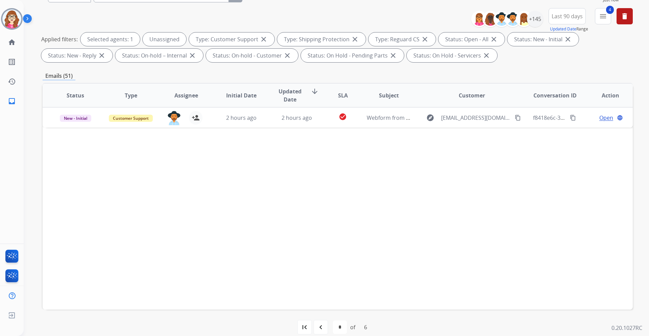
scroll to position [81, 0]
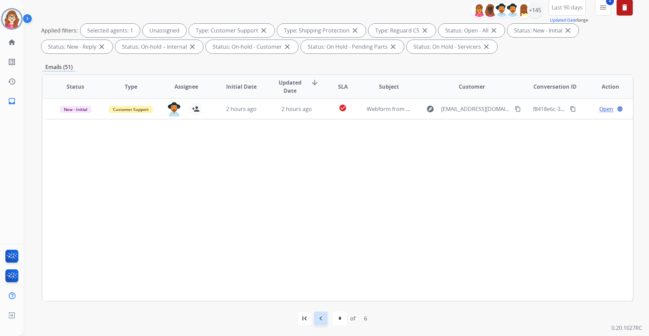
click at [321, 318] on mat-icon "navigate_before" at bounding box center [321, 318] width 8 height 8
select select "*"
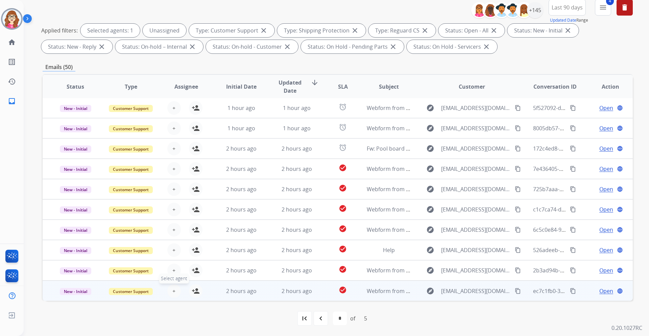
click at [171, 291] on button "+ Select agent" at bounding box center [174, 291] width 14 height 14
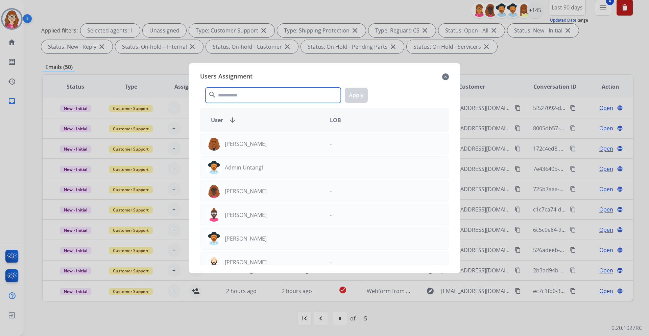
click at [258, 90] on input "text" at bounding box center [272, 95] width 135 height 15
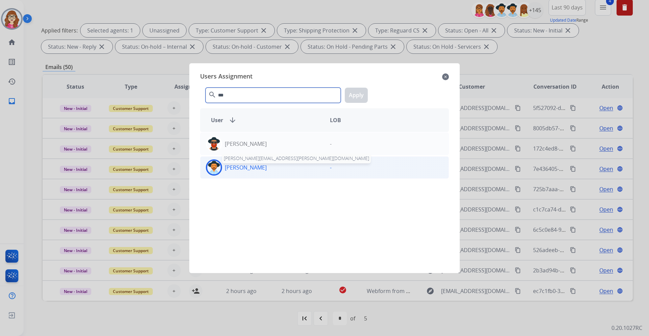
type input "***"
click at [248, 166] on p "[PERSON_NAME]" at bounding box center [246, 167] width 42 height 8
click at [348, 96] on button "Apply" at bounding box center [356, 95] width 23 height 15
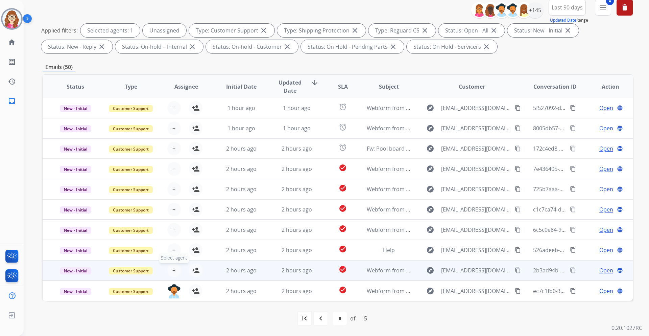
click at [172, 273] on span "+" at bounding box center [173, 270] width 3 height 8
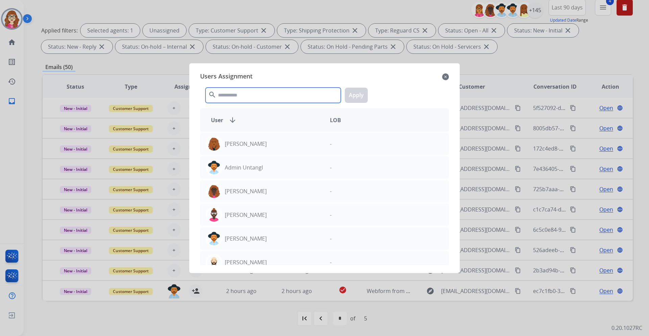
click at [238, 99] on input "text" at bounding box center [272, 95] width 135 height 15
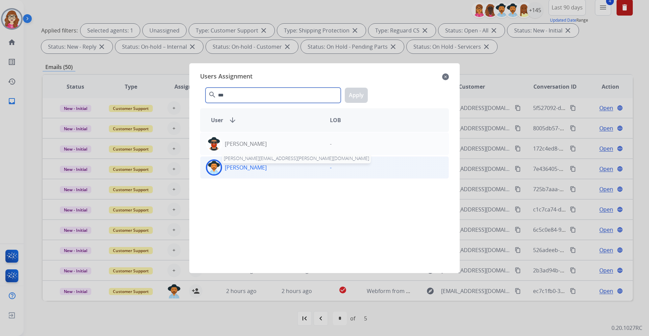
type input "***"
click at [243, 168] on p "[PERSON_NAME]" at bounding box center [246, 167] width 42 height 8
click at [351, 97] on button "Apply" at bounding box center [356, 95] width 23 height 15
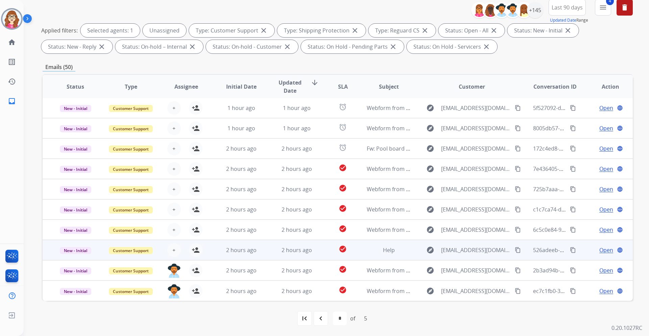
click at [407, 256] on td "Help" at bounding box center [383, 250] width 55 height 20
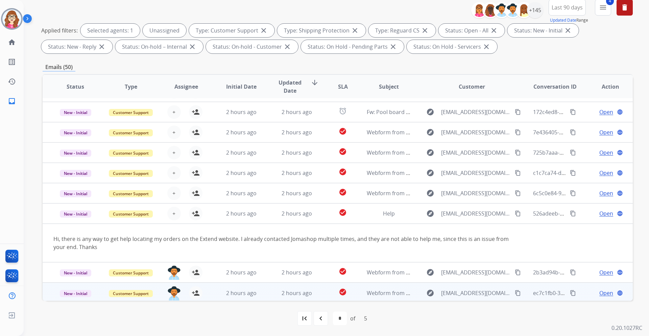
scroll to position [39, 0]
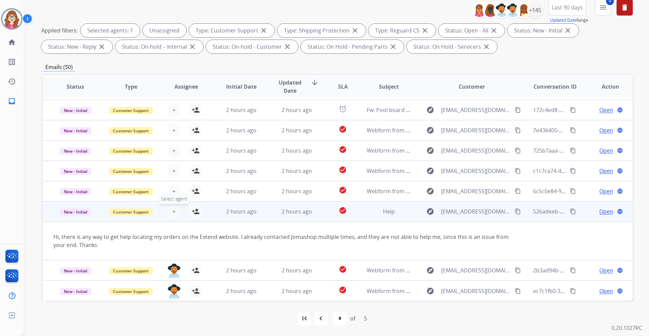
click at [172, 213] on span "+" at bounding box center [173, 211] width 3 height 8
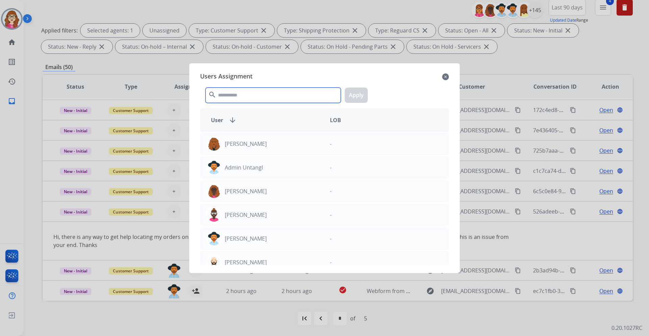
click at [248, 96] on input "text" at bounding box center [272, 95] width 135 height 15
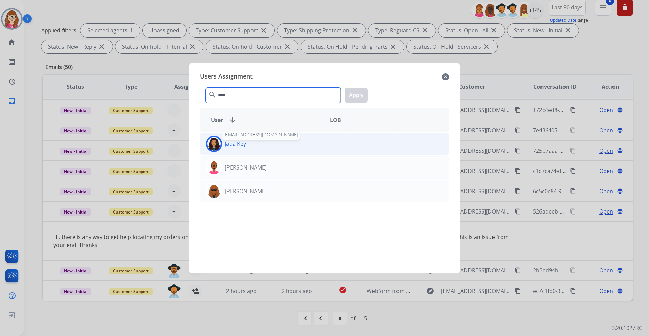
type input "****"
click at [244, 142] on p "Jada Key" at bounding box center [235, 144] width 21 height 8
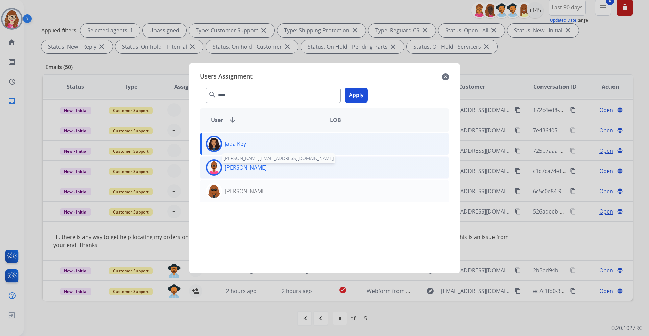
click at [254, 171] on div "[PERSON_NAME] [EMAIL_ADDRESS][PERSON_NAME][DOMAIN_NAME]" at bounding box center [262, 167] width 124 height 16
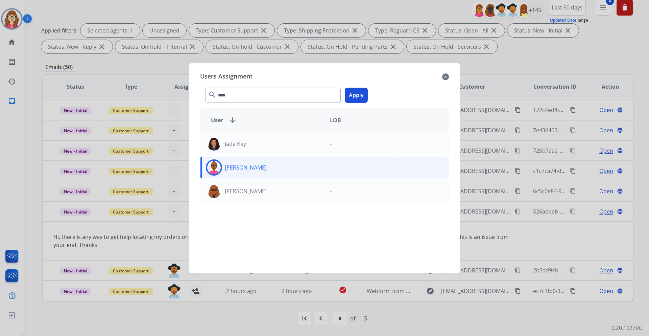
click at [352, 95] on button "Apply" at bounding box center [356, 95] width 23 height 15
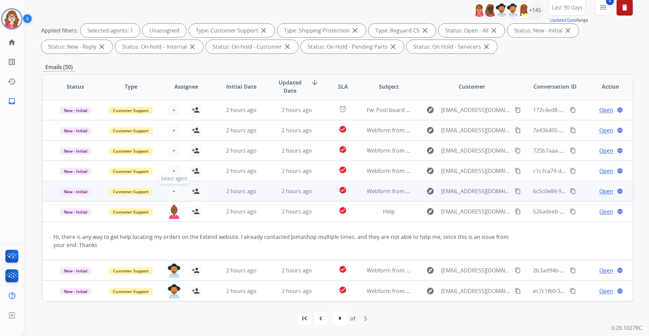
click at [174, 194] on span "+" at bounding box center [173, 191] width 3 height 8
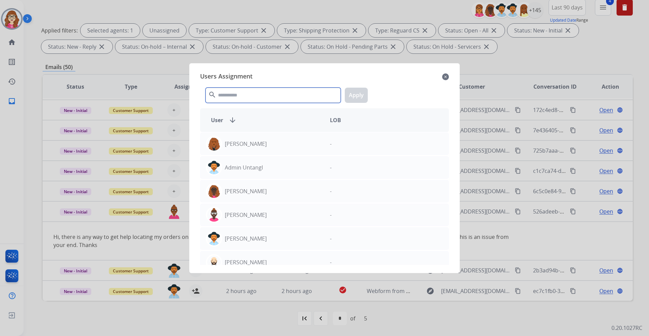
drag, startPoint x: 228, startPoint y: 96, endPoint x: 233, endPoint y: 93, distance: 5.9
click at [228, 96] on input "text" at bounding box center [272, 95] width 135 height 15
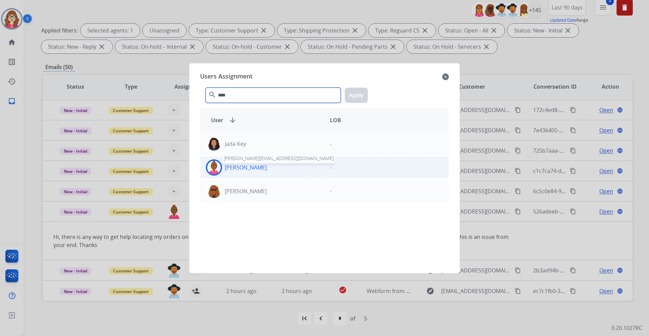
type input "****"
click at [238, 171] on p "[PERSON_NAME]" at bounding box center [246, 167] width 42 height 8
click at [353, 96] on button "Apply" at bounding box center [356, 95] width 23 height 15
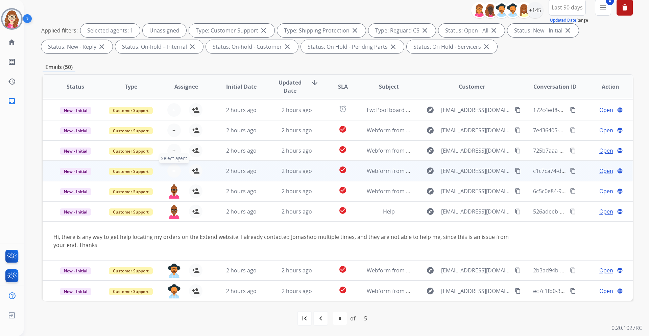
click at [173, 172] on span "+" at bounding box center [173, 171] width 3 height 8
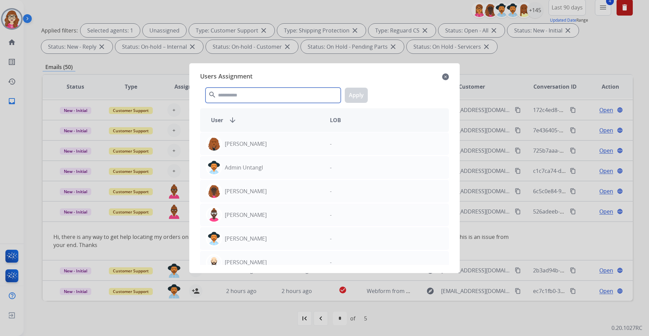
click at [221, 90] on input "text" at bounding box center [272, 95] width 135 height 15
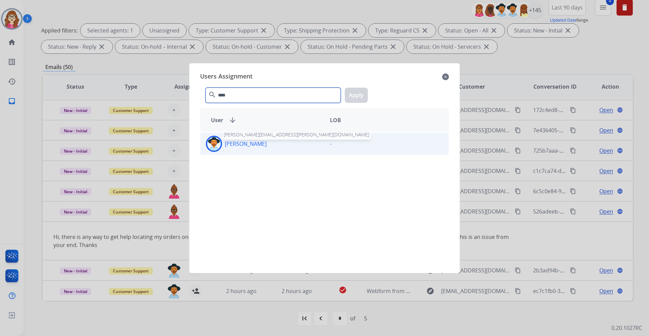
type input "****"
click at [241, 145] on p "[PERSON_NAME]" at bounding box center [246, 144] width 42 height 8
click at [357, 94] on button "Apply" at bounding box center [356, 95] width 23 height 15
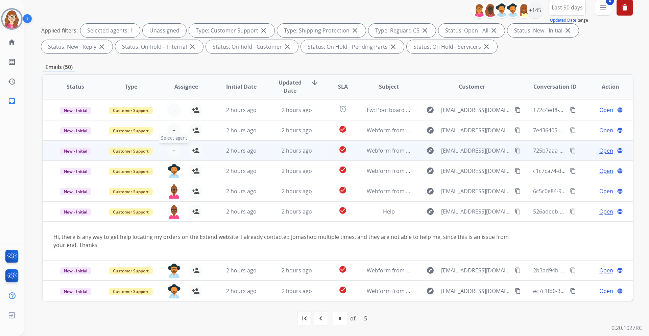
click at [174, 153] on button "+ Select agent" at bounding box center [174, 151] width 14 height 14
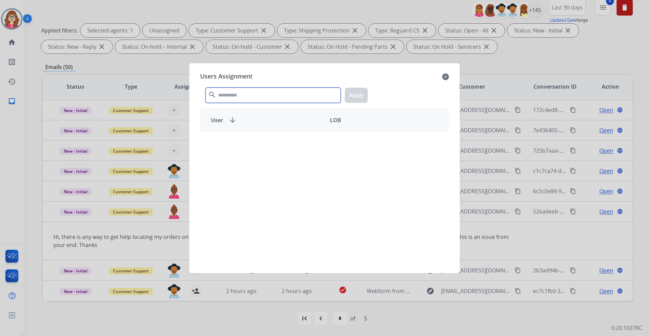
click at [241, 95] on input "text" at bounding box center [272, 95] width 135 height 15
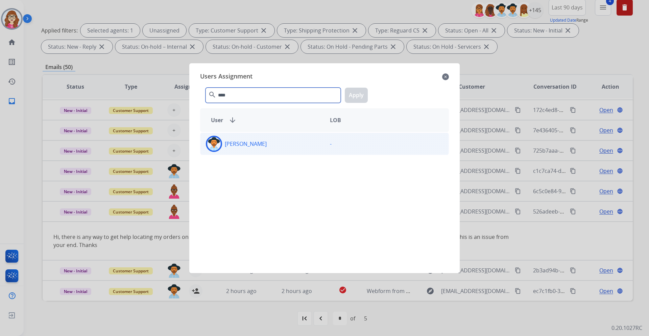
type input "****"
click at [238, 148] on div "[PERSON_NAME]" at bounding box center [262, 144] width 124 height 16
click at [360, 91] on button "Apply" at bounding box center [356, 95] width 23 height 15
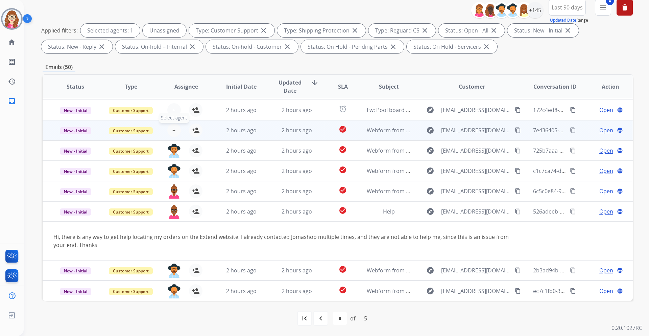
click at [172, 133] on span "+" at bounding box center [173, 130] width 3 height 8
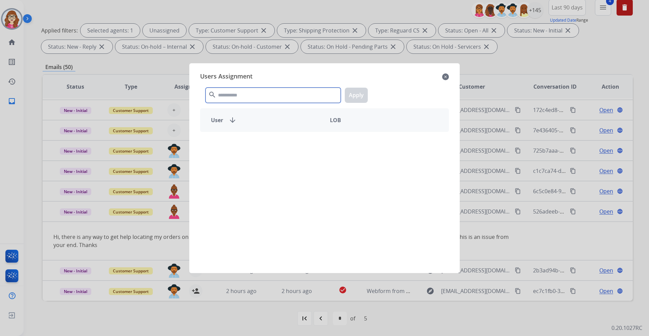
click at [223, 93] on input "text" at bounding box center [272, 95] width 135 height 15
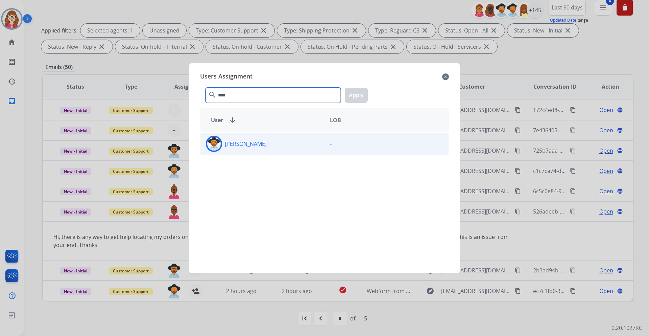
type input "****"
drag, startPoint x: 232, startPoint y: 149, endPoint x: 248, endPoint y: 145, distance: 16.6
click at [235, 149] on div "[PERSON_NAME]" at bounding box center [262, 144] width 124 height 16
click at [351, 89] on button "Apply" at bounding box center [356, 95] width 23 height 15
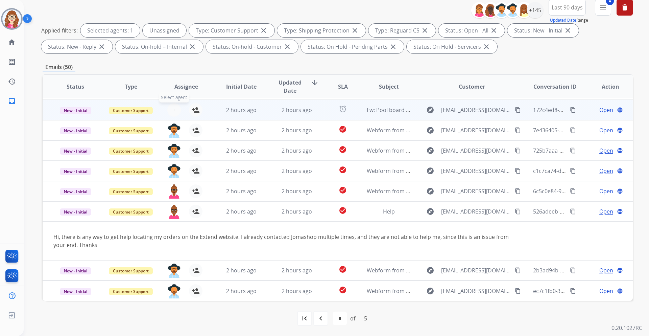
click at [172, 110] on span "+" at bounding box center [173, 110] width 3 height 8
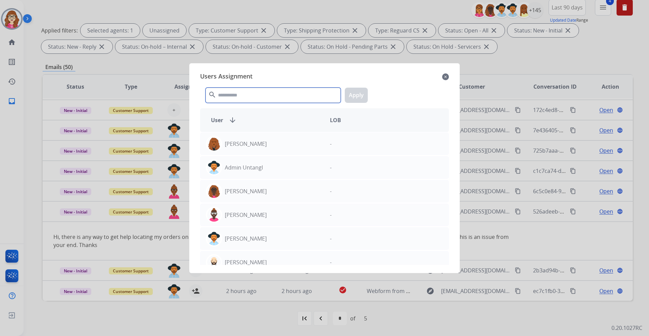
click at [245, 95] on input "text" at bounding box center [272, 95] width 135 height 15
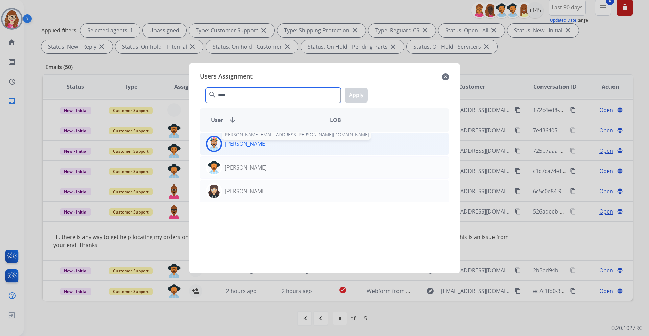
type input "****"
click at [249, 147] on p "[PERSON_NAME]" at bounding box center [246, 144] width 42 height 8
click at [363, 94] on button "Apply" at bounding box center [356, 95] width 23 height 15
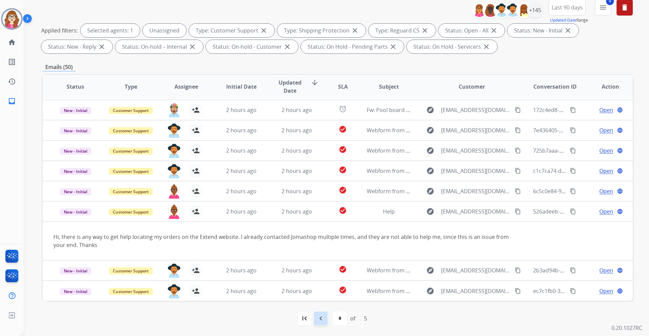
click at [318, 319] on mat-icon "navigate_before" at bounding box center [321, 318] width 8 height 8
select select "*"
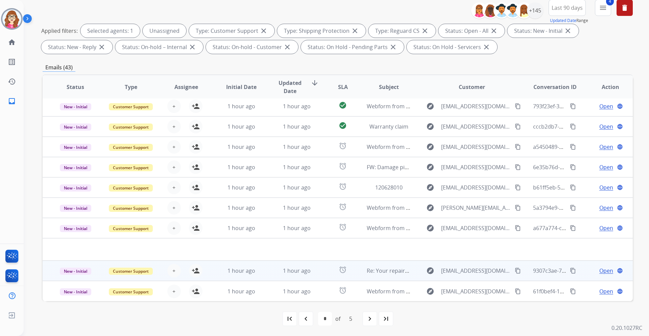
scroll to position [81, 0]
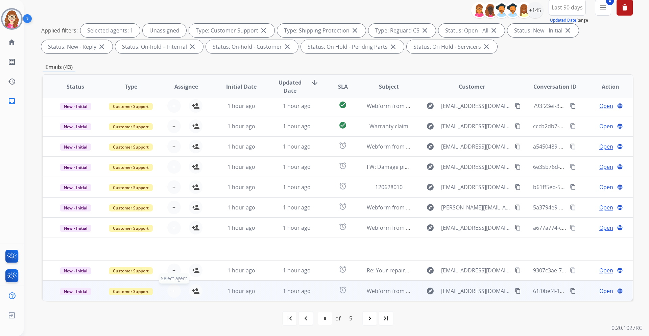
click at [169, 290] on button "+ Select agent" at bounding box center [174, 291] width 14 height 14
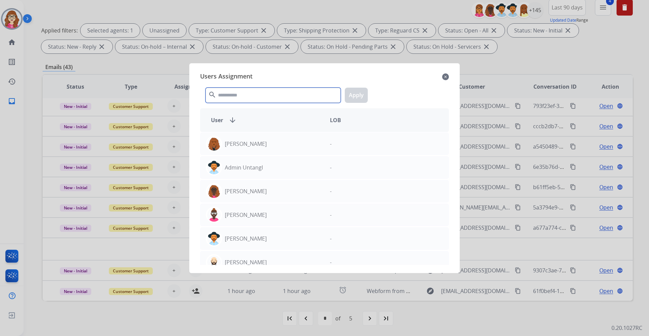
click at [241, 91] on input "text" at bounding box center [272, 95] width 135 height 15
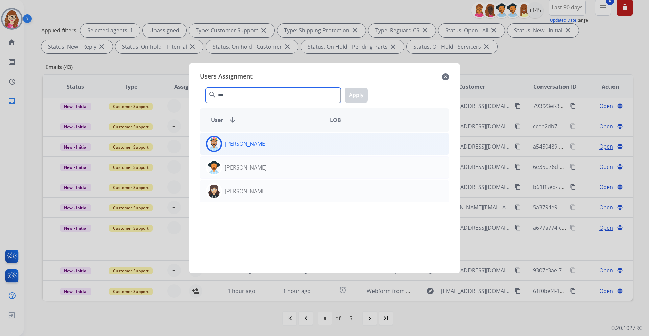
type input "***"
click at [255, 145] on div "[PERSON_NAME]" at bounding box center [262, 144] width 124 height 16
click at [354, 92] on button "Apply" at bounding box center [356, 95] width 23 height 15
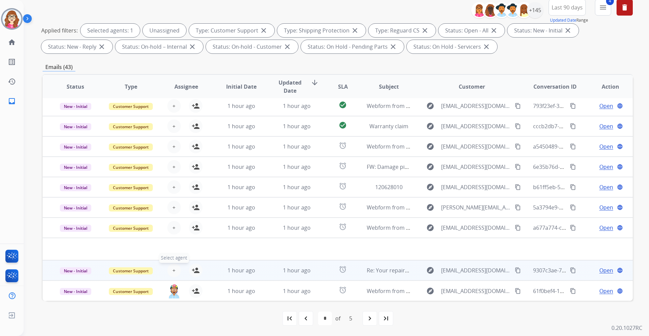
click at [175, 265] on button "+ Select agent" at bounding box center [174, 270] width 14 height 14
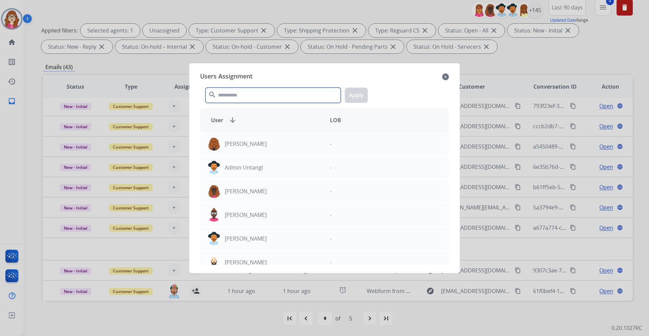
click at [263, 92] on input "text" at bounding box center [272, 95] width 135 height 15
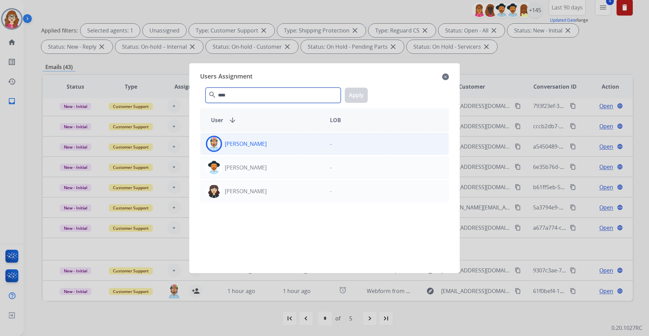
type input "****"
click at [257, 144] on div "[PERSON_NAME]" at bounding box center [262, 144] width 124 height 16
click at [354, 90] on button "Apply" at bounding box center [356, 95] width 23 height 15
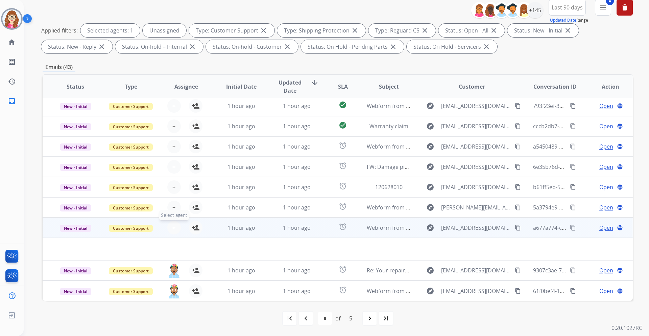
click at [173, 226] on span "+" at bounding box center [173, 227] width 3 height 8
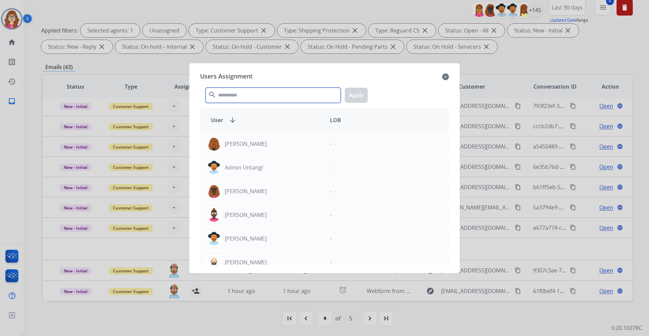
click at [239, 91] on input "text" at bounding box center [272, 95] width 135 height 15
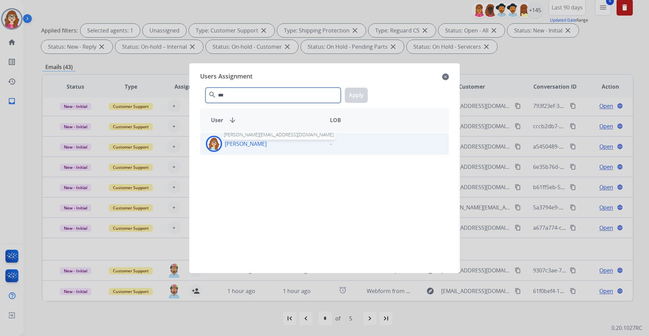
type input "***"
click at [247, 145] on p "[PERSON_NAME]" at bounding box center [246, 144] width 42 height 8
click at [359, 92] on button "Apply" at bounding box center [356, 95] width 23 height 15
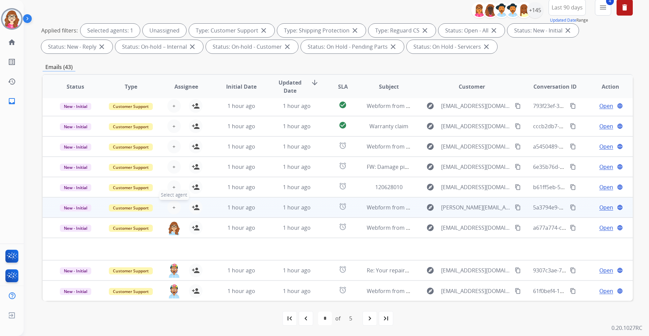
click at [172, 210] on span "+" at bounding box center [173, 207] width 3 height 8
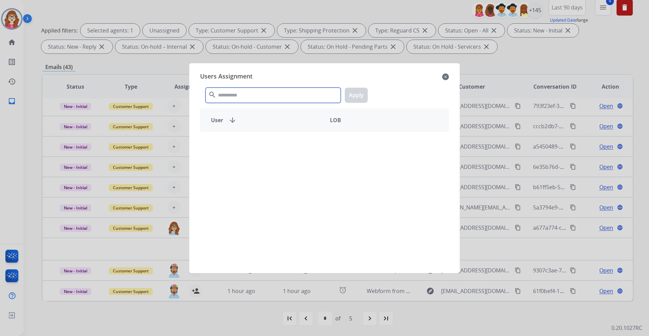
click at [236, 97] on input "text" at bounding box center [272, 95] width 135 height 15
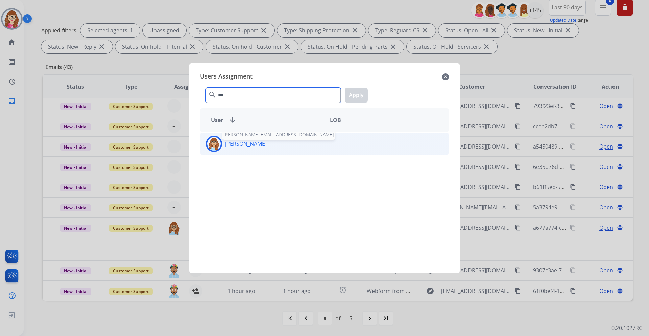
type input "***"
click at [256, 144] on p "[PERSON_NAME]" at bounding box center [246, 144] width 42 height 8
click at [356, 96] on button "Apply" at bounding box center [356, 95] width 23 height 15
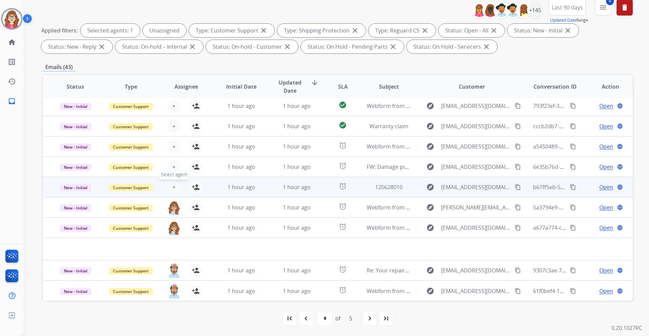
click at [172, 187] on span "+" at bounding box center [173, 187] width 3 height 8
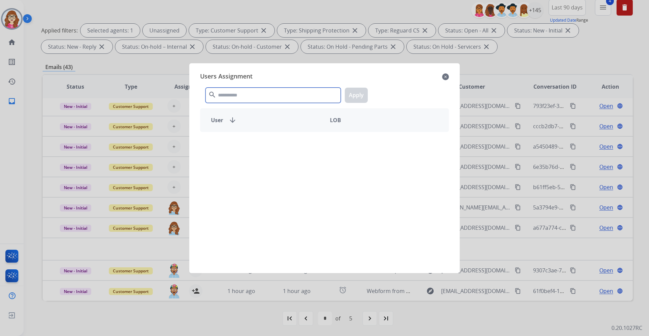
click at [253, 101] on input "text" at bounding box center [272, 95] width 135 height 15
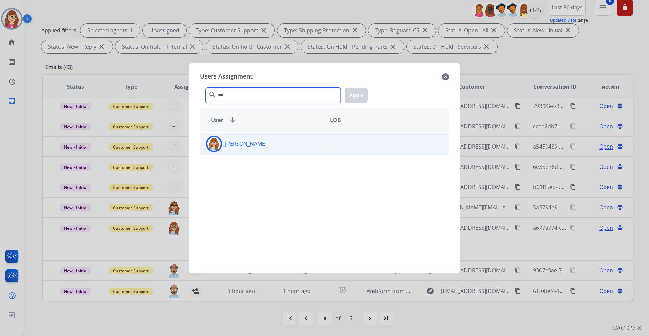
type input "***"
click at [258, 138] on div "[PERSON_NAME]" at bounding box center [262, 144] width 124 height 16
click at [349, 96] on button "Apply" at bounding box center [356, 95] width 23 height 15
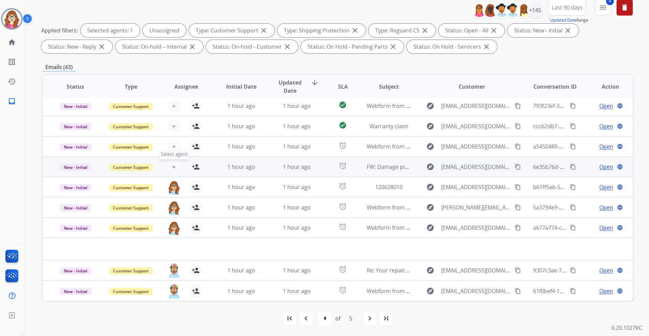
click at [172, 162] on button "+ Select agent" at bounding box center [174, 167] width 14 height 14
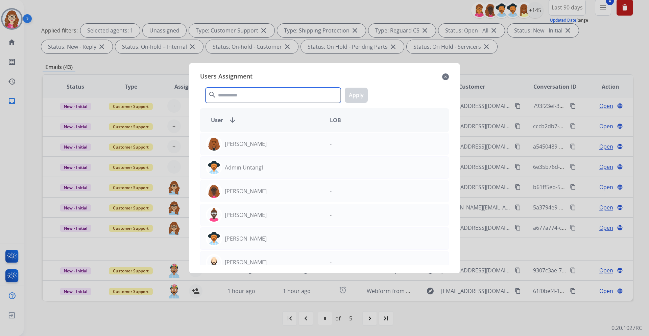
click at [242, 96] on input "text" at bounding box center [272, 95] width 135 height 15
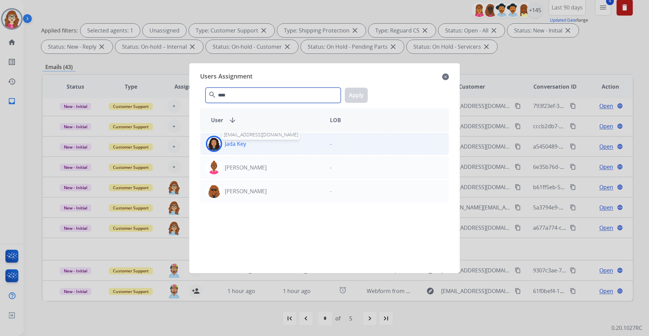
type input "****"
click at [243, 144] on p "Jada Key" at bounding box center [235, 144] width 21 height 8
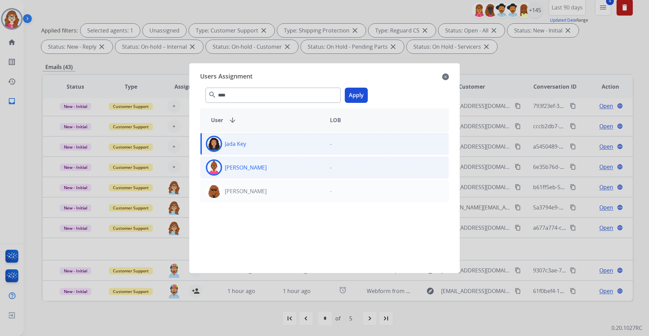
click at [246, 161] on div "[PERSON_NAME]" at bounding box center [262, 167] width 124 height 16
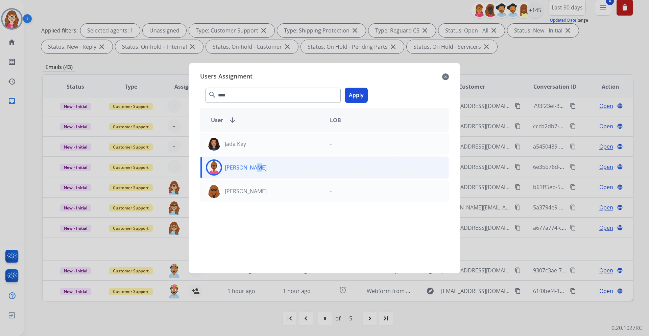
click at [353, 96] on button "Apply" at bounding box center [356, 95] width 23 height 15
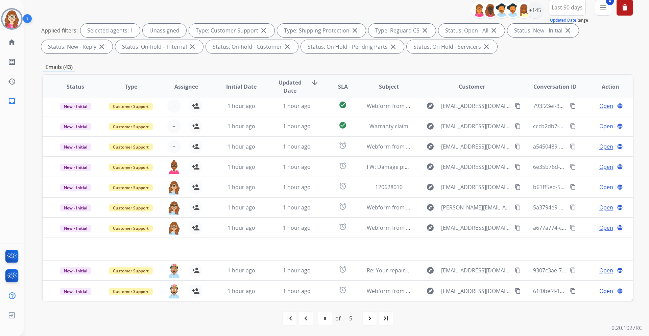
click at [584, 69] on div "Emails (43)" at bounding box center [338, 67] width 590 height 8
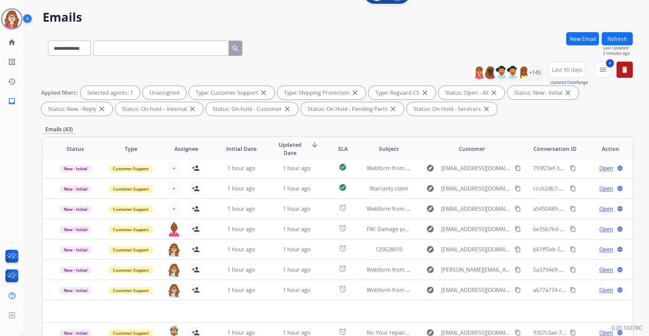
scroll to position [14, 0]
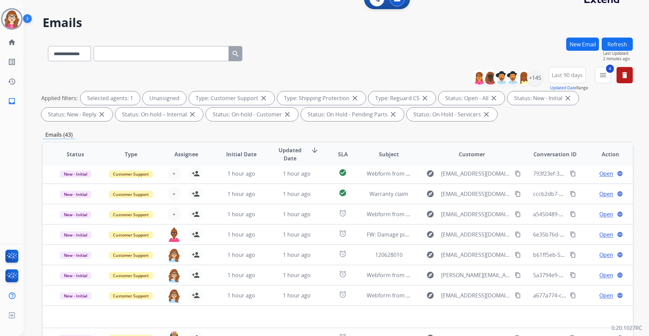
click at [610, 44] on button "Refresh" at bounding box center [617, 44] width 31 height 13
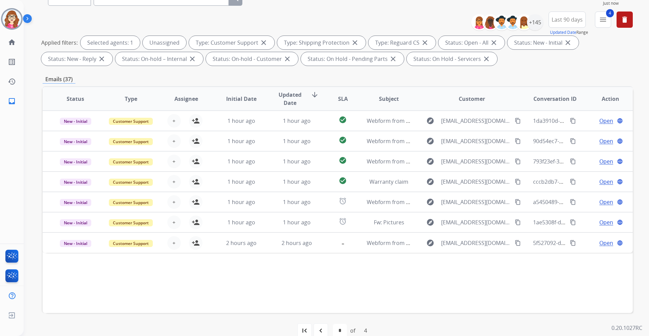
scroll to position [81, 0]
